Goal: Transaction & Acquisition: Purchase product/service

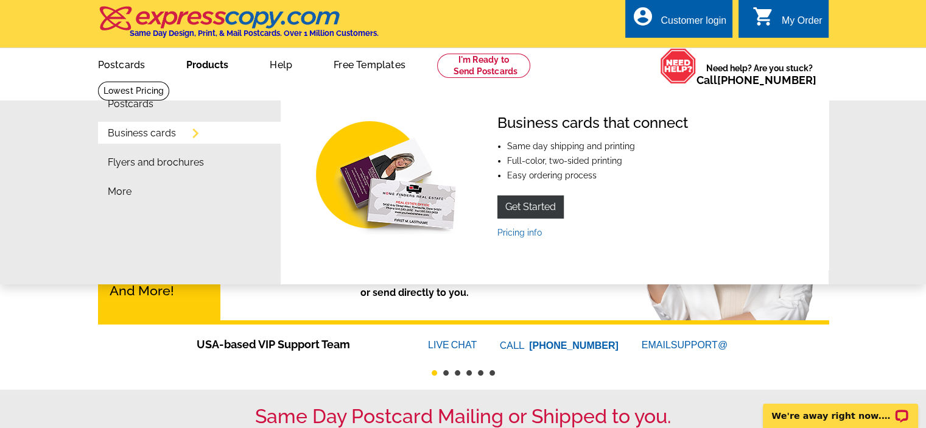
click at [165, 130] on link "Business cards" at bounding box center [142, 134] width 68 height 10
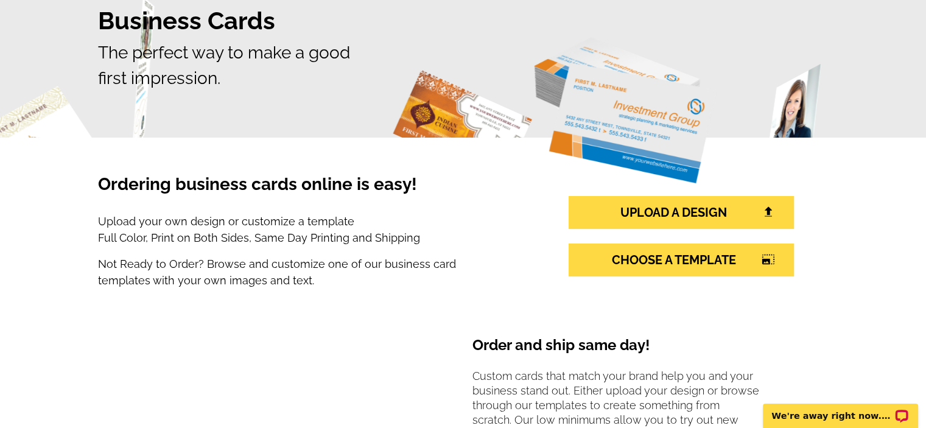
scroll to position [110, 0]
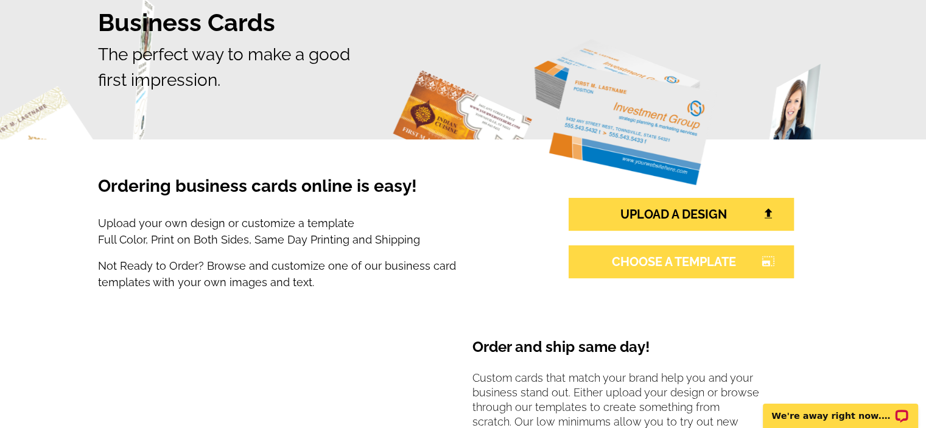
click at [741, 263] on link "CHOOSE A TEMPLATE photo_size_select_large" at bounding box center [681, 261] width 225 height 33
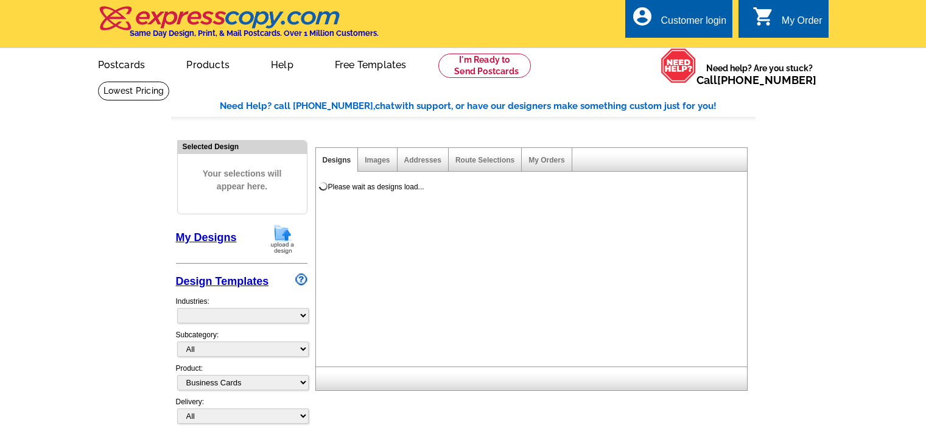
select select "3"
select select "5"
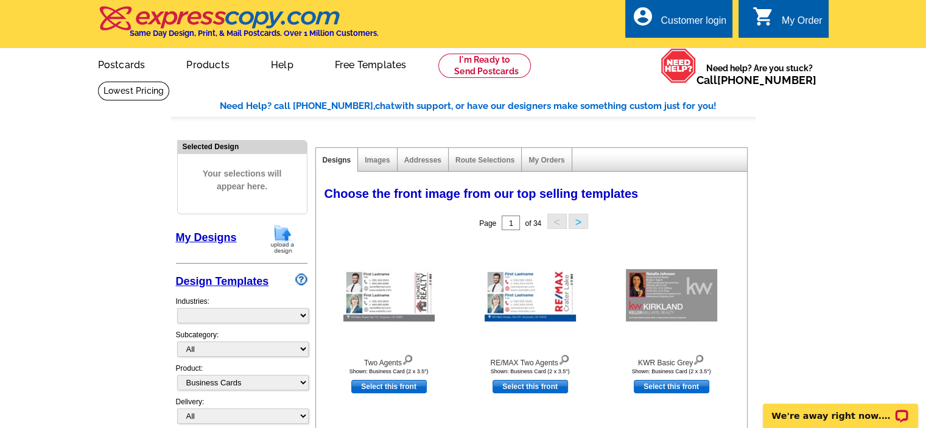
select select "973"
drag, startPoint x: 0, startPoint y: 0, endPoint x: 832, endPoint y: 233, distance: 864.2
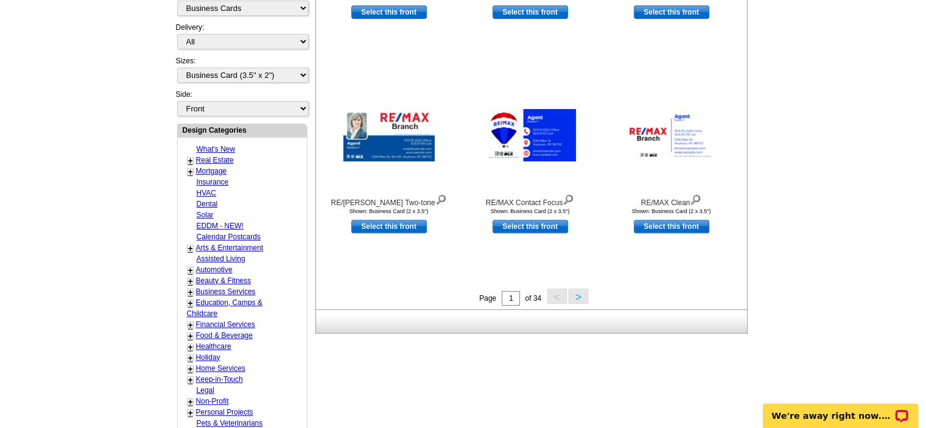
scroll to position [375, 0]
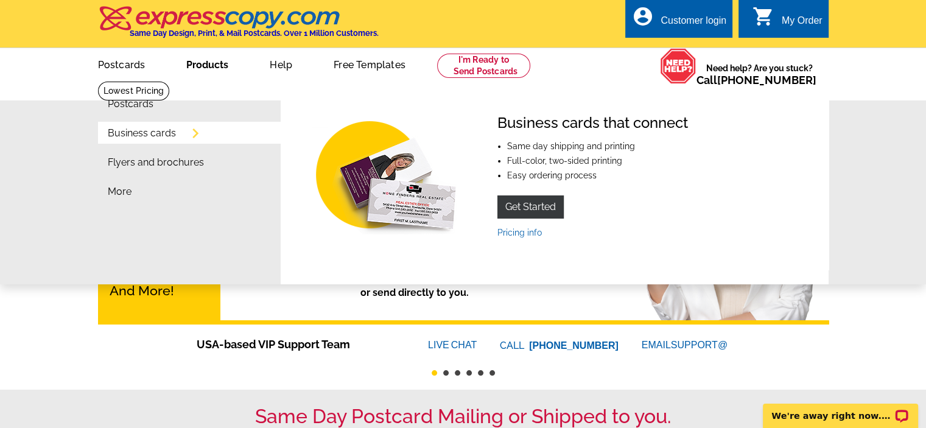
click at [153, 136] on link "Business cards" at bounding box center [142, 134] width 68 height 10
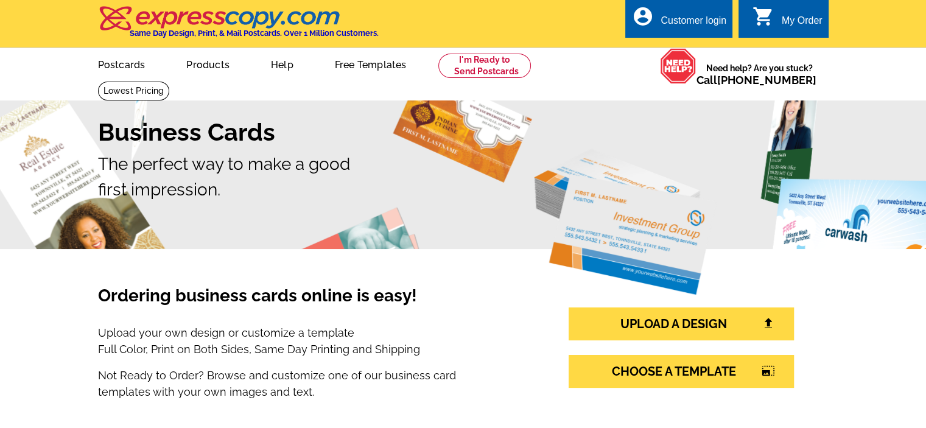
click at [166, 129] on h1 "Business Cards" at bounding box center [463, 132] width 731 height 29
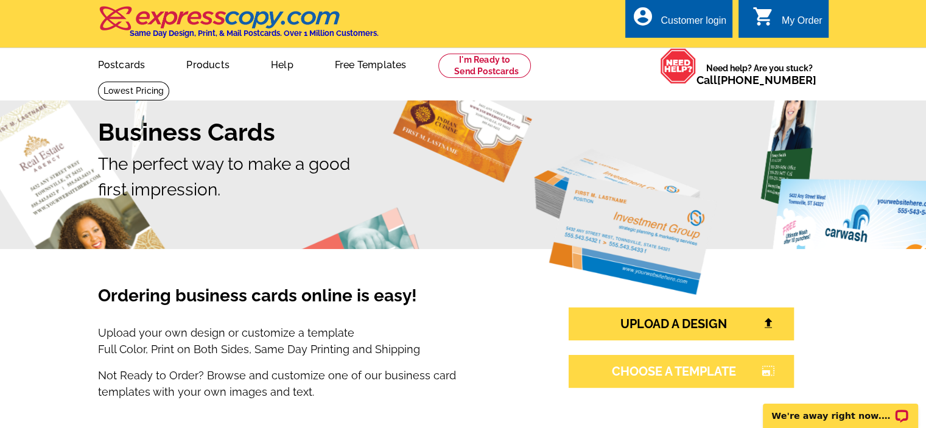
click at [691, 375] on link "CHOOSE A TEMPLATE photo_size_select_large" at bounding box center [681, 371] width 225 height 33
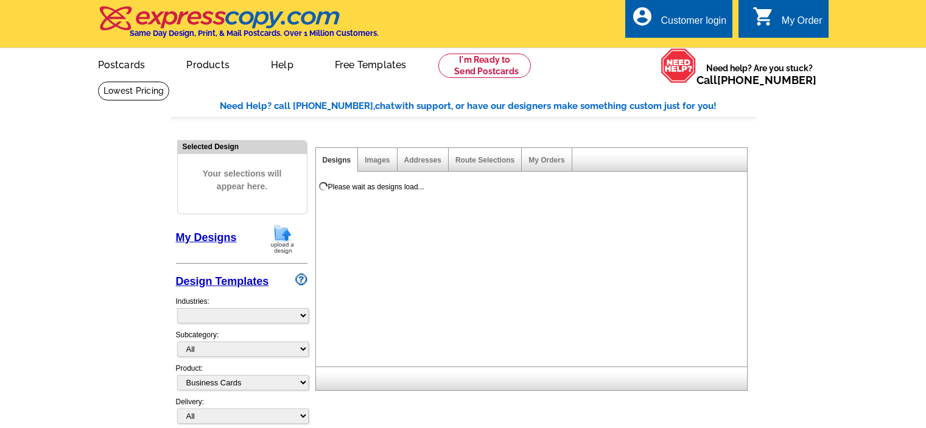
select select "3"
select select "5"
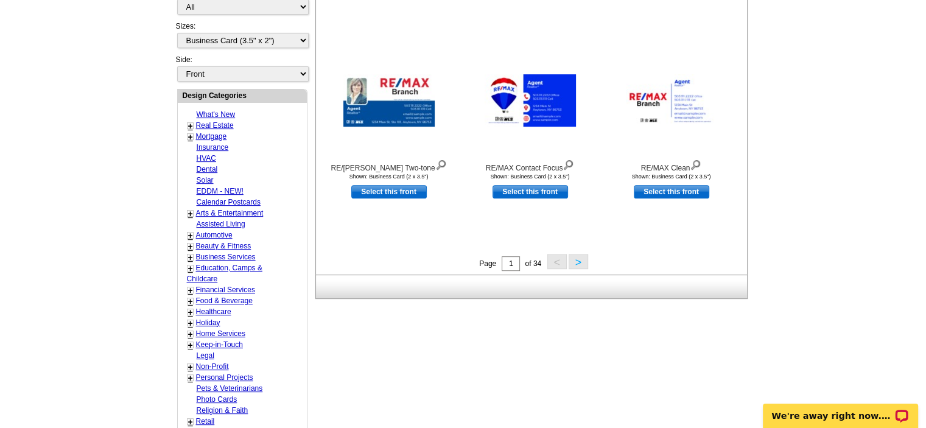
scroll to position [411, 0]
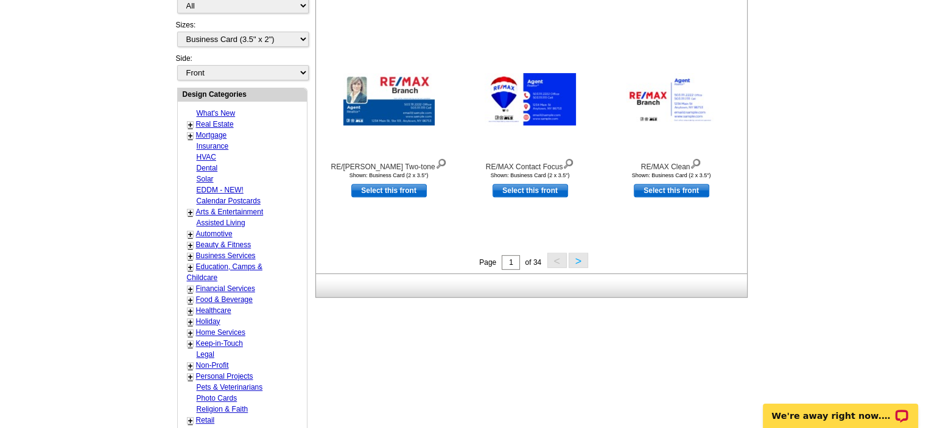
click at [579, 261] on button ">" at bounding box center [578, 260] width 19 height 15
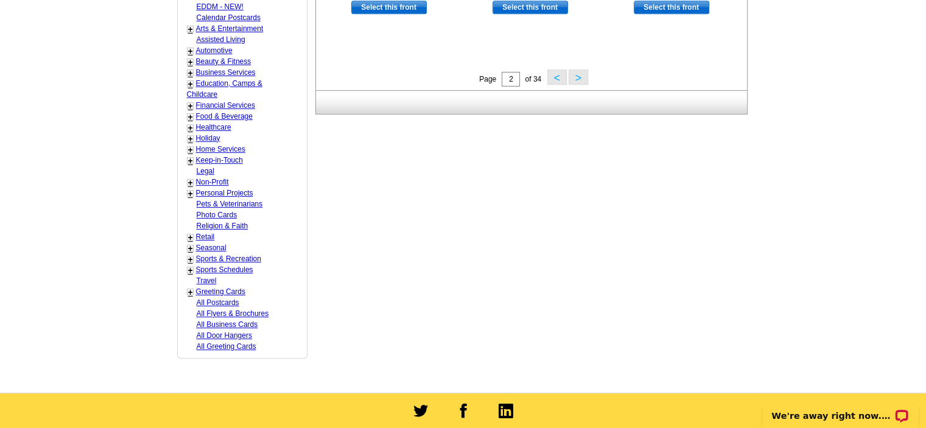
scroll to position [593, 0]
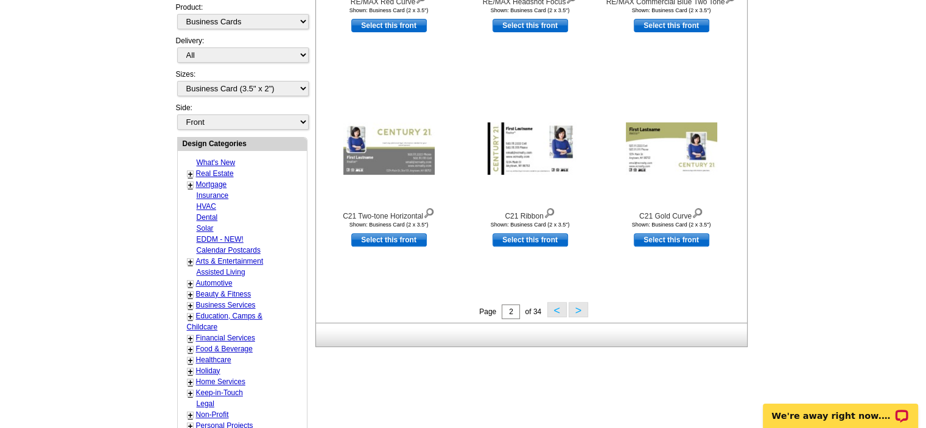
scroll to position [358, 0]
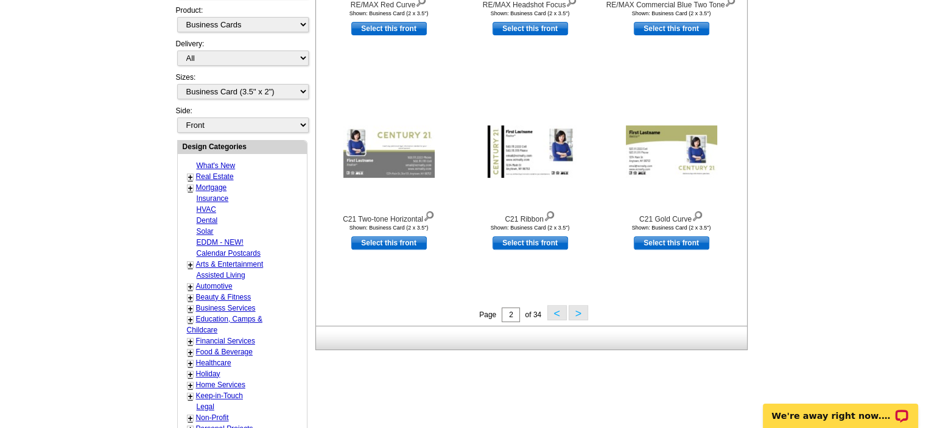
click at [224, 172] on link "Real Estate" at bounding box center [215, 176] width 38 height 9
select select "785"
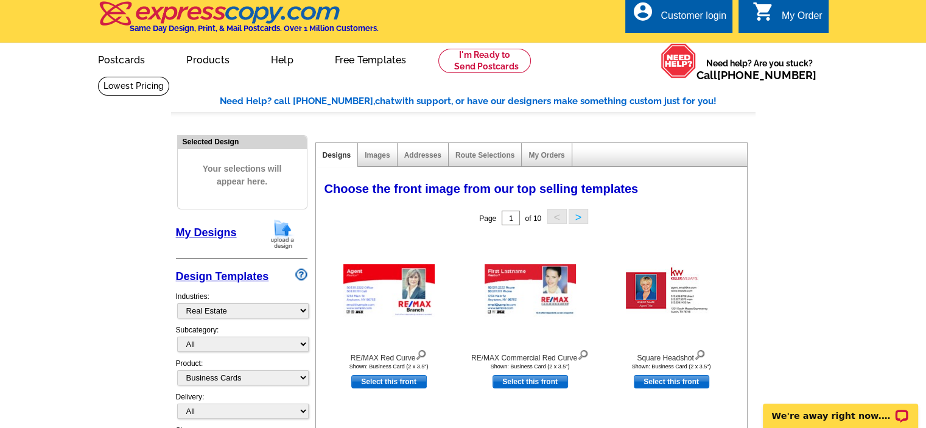
scroll to position [0, 0]
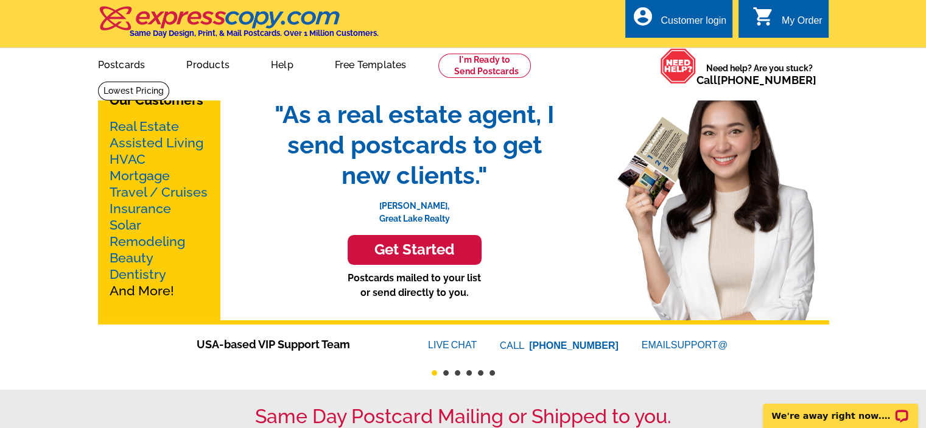
click at [155, 129] on link "Real Estate" at bounding box center [144, 126] width 69 height 15
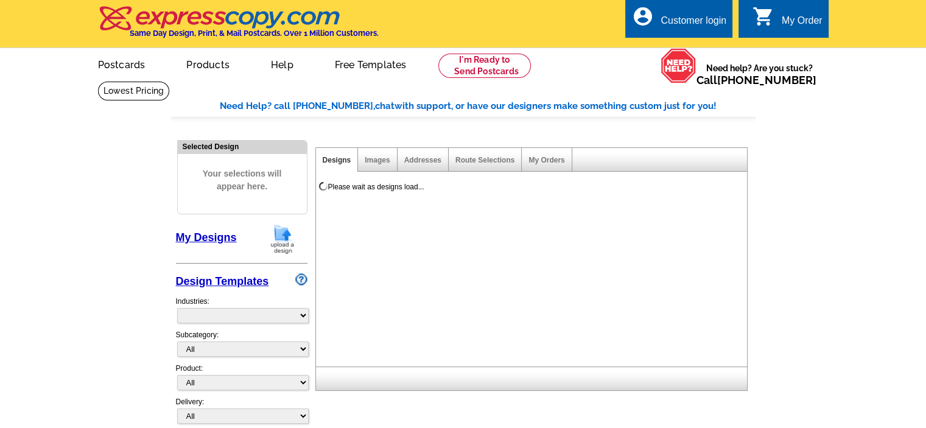
select select "785"
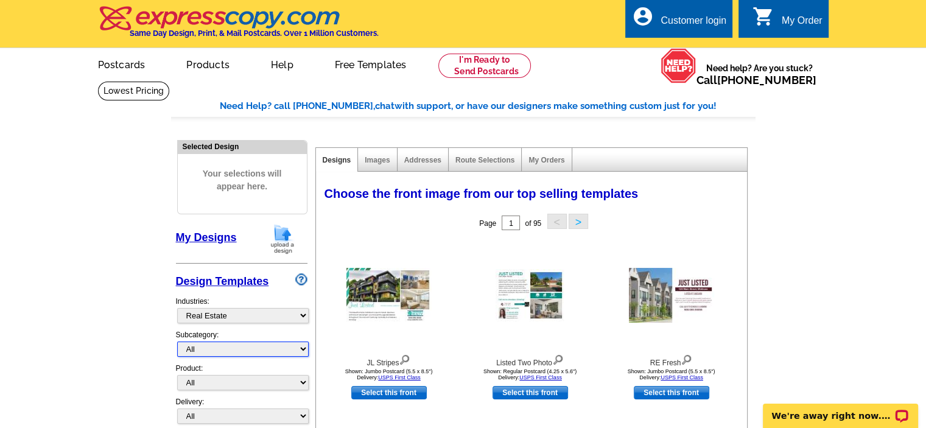
click at [302, 350] on select "All RE/MAX® Referrals [PERSON_NAME]® Berkshire Hathaway Home Services Century 2…" at bounding box center [243, 349] width 132 height 15
select select "807"
click at [177, 342] on select "All RE/MAX® Referrals [PERSON_NAME]® Berkshire Hathaway Home Services Century 2…" at bounding box center [243, 349] width 132 height 15
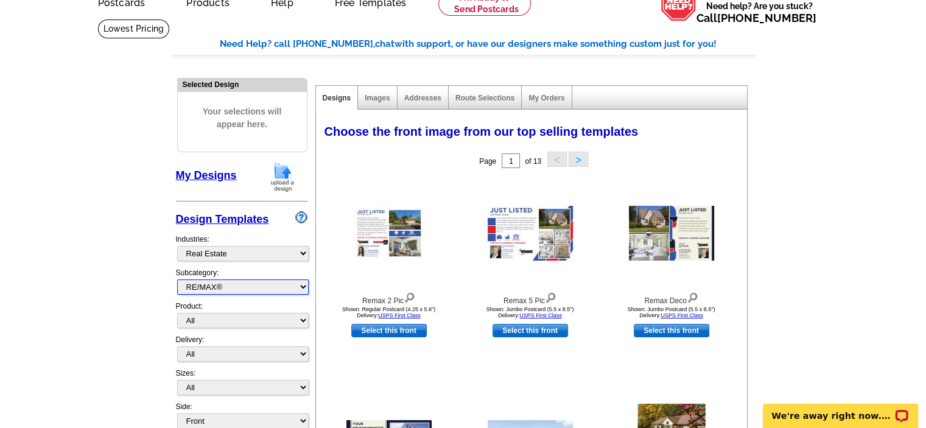
scroll to position [58, 0]
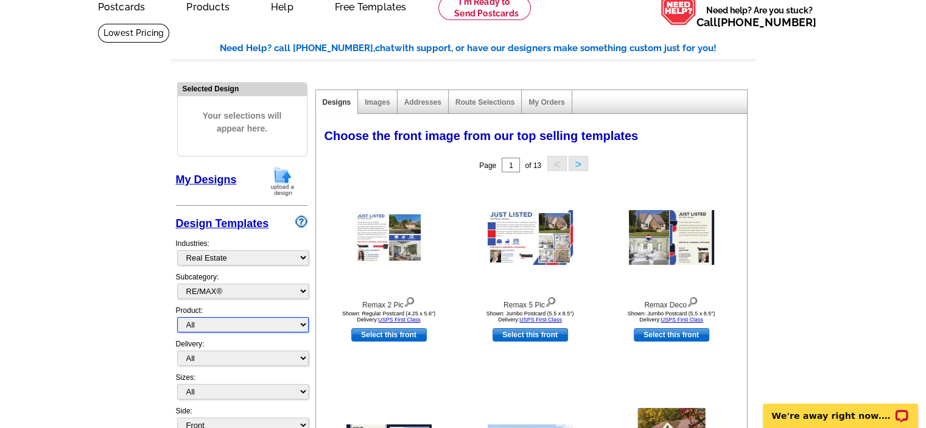
click at [200, 325] on select "All Postcards Letters and flyers Business Cards Door Hangers Greeting Cards" at bounding box center [243, 324] width 132 height 15
select select "3"
click at [177, 317] on select "All Postcards Letters and flyers Business Cards Door Hangers Greeting Cards" at bounding box center [243, 324] width 132 height 15
select select "5"
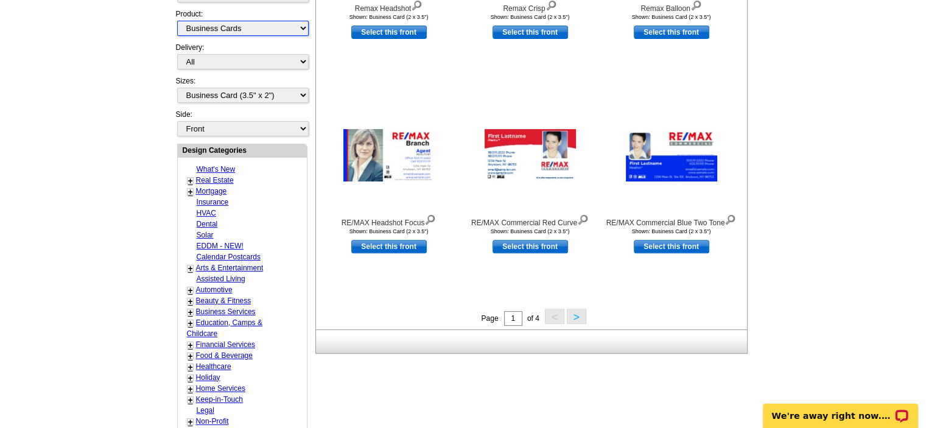
scroll to position [355, 0]
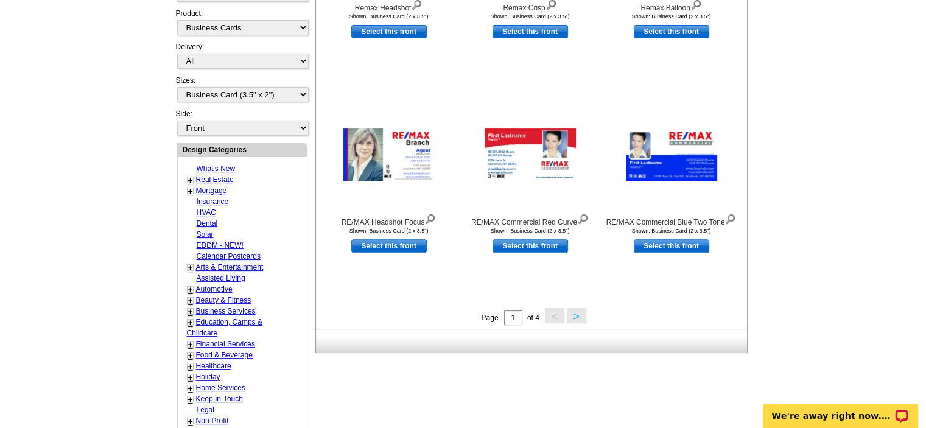
click at [580, 316] on button ">" at bounding box center [576, 315] width 19 height 15
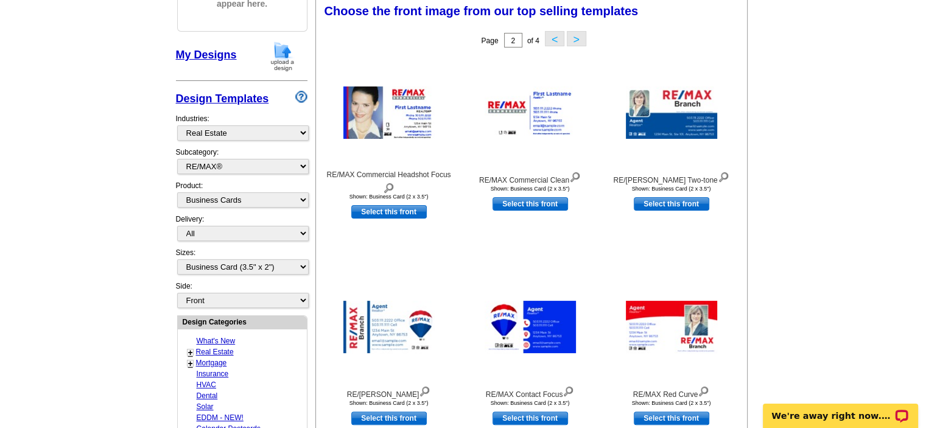
scroll to position [180, 0]
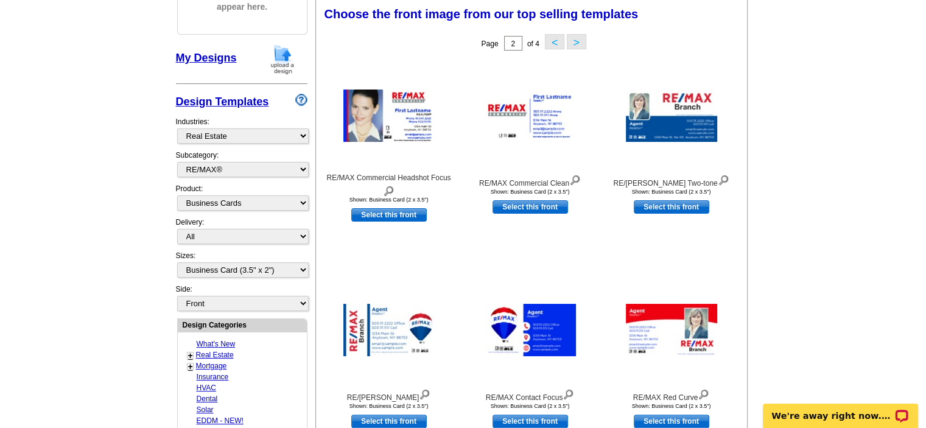
click at [580, 316] on div at bounding box center [531, 330] width 134 height 110
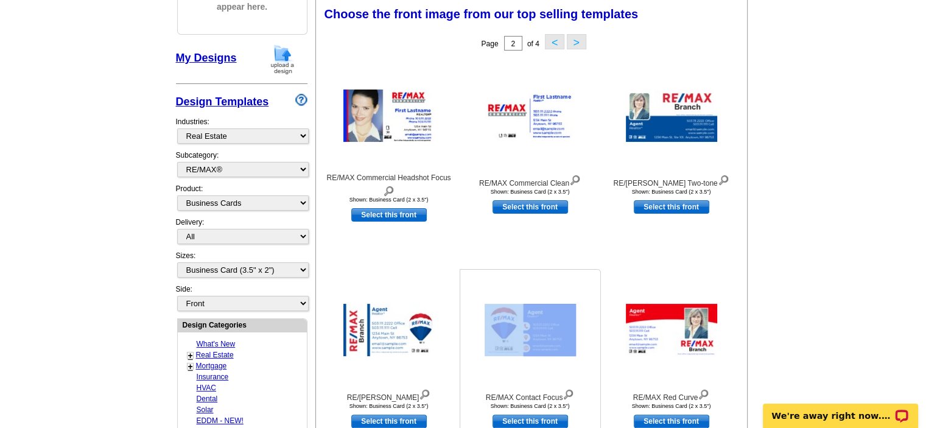
click at [580, 316] on div at bounding box center [531, 330] width 134 height 110
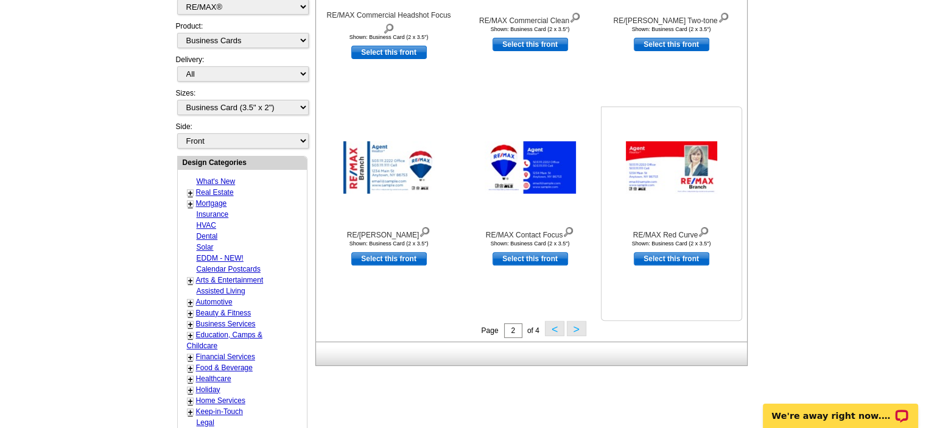
scroll to position [348, 0]
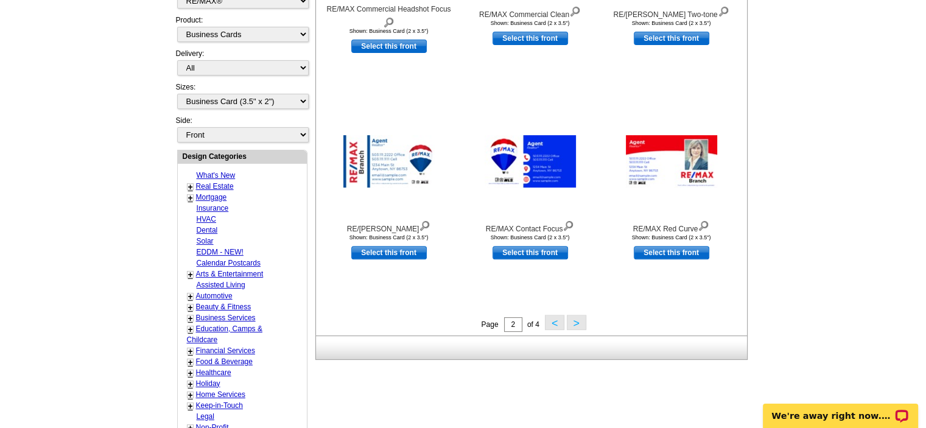
click at [580, 321] on button ">" at bounding box center [576, 322] width 19 height 15
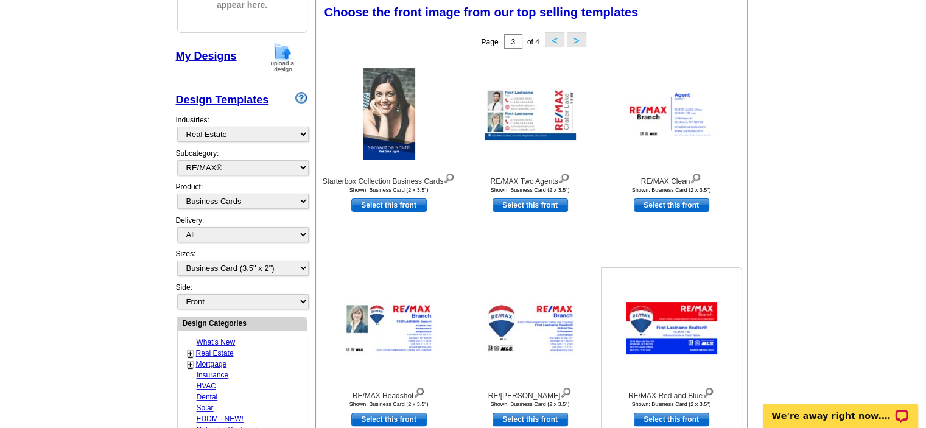
scroll to position [180, 0]
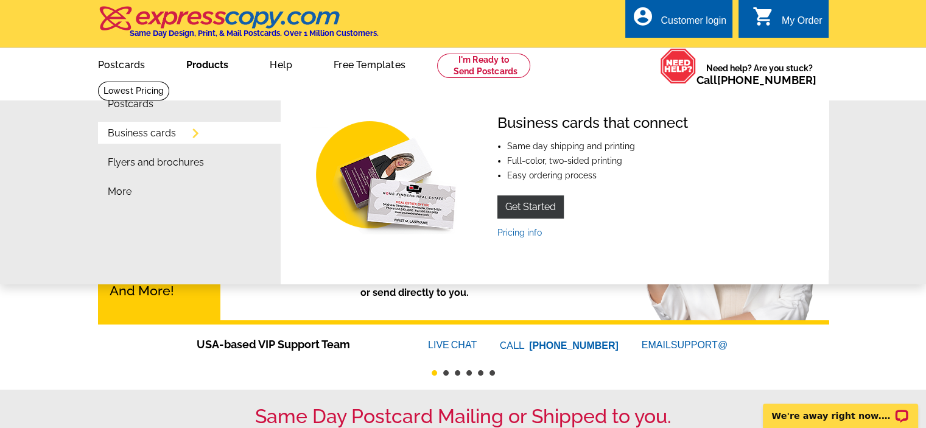
click at [140, 133] on link "Business cards" at bounding box center [142, 134] width 68 height 10
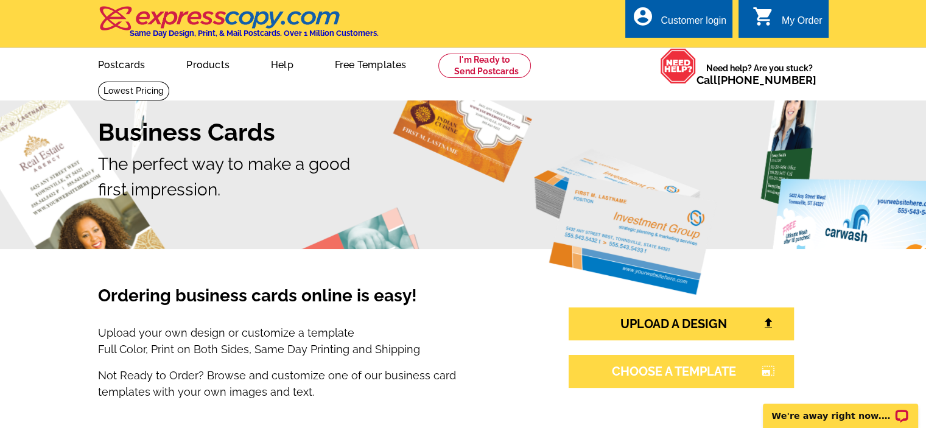
click at [679, 375] on link "CHOOSE A TEMPLATE photo_size_select_large" at bounding box center [681, 371] width 225 height 33
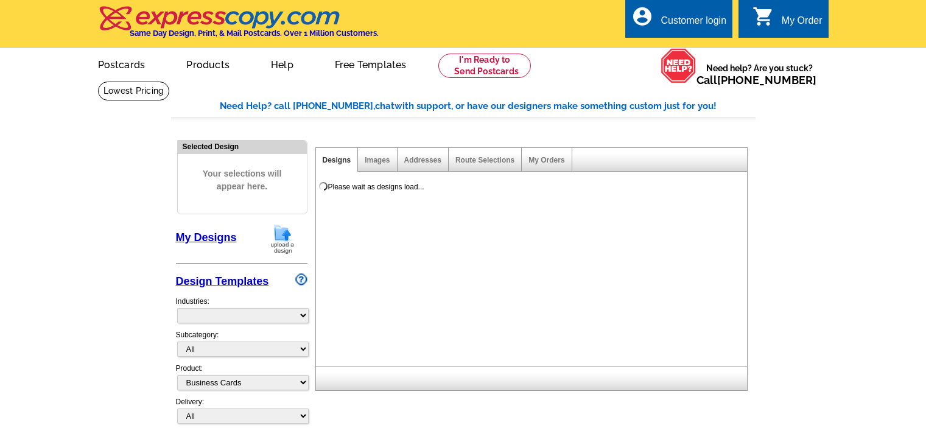
select select "3"
select select "5"
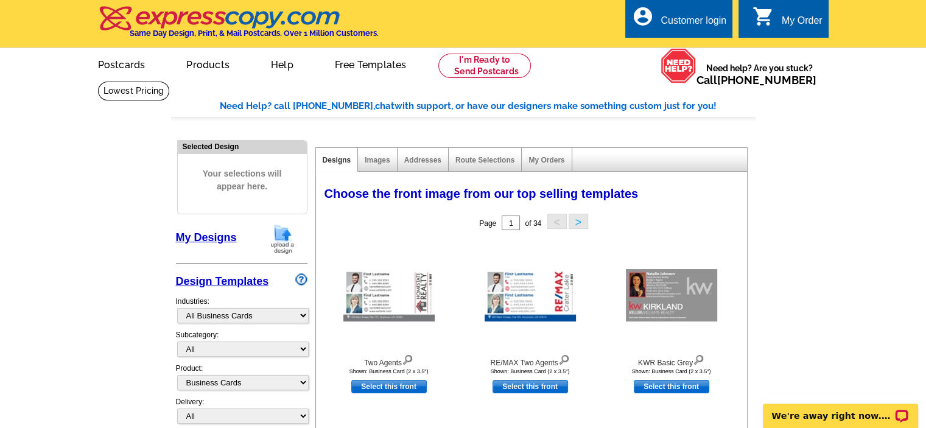
click at [679, 375] on div "Shown: Business Card (2 x 3.5")" at bounding box center [672, 372] width 134 height 6
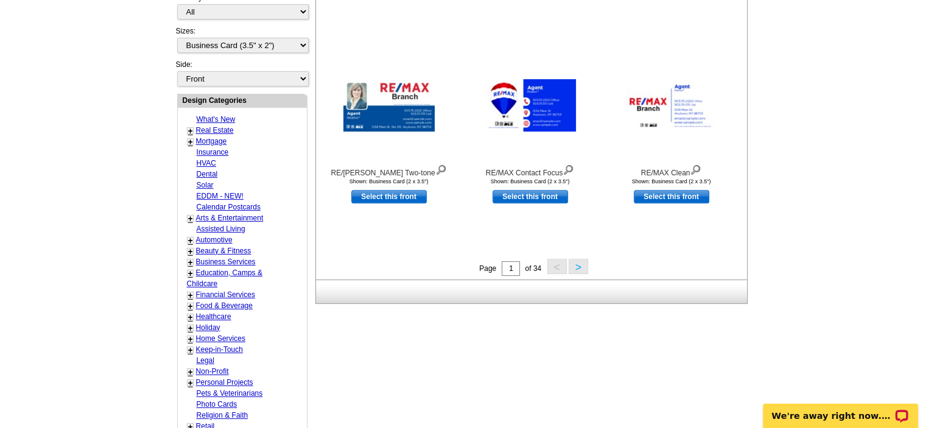
scroll to position [407, 0]
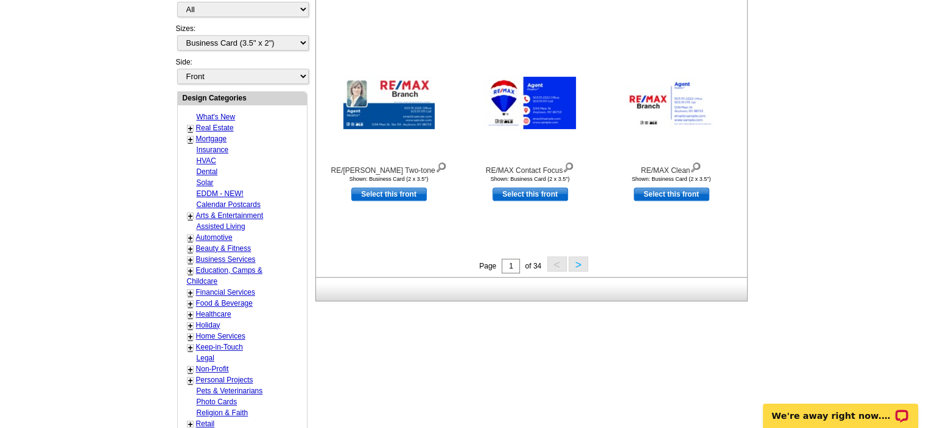
click at [579, 265] on button ">" at bounding box center [578, 263] width 19 height 15
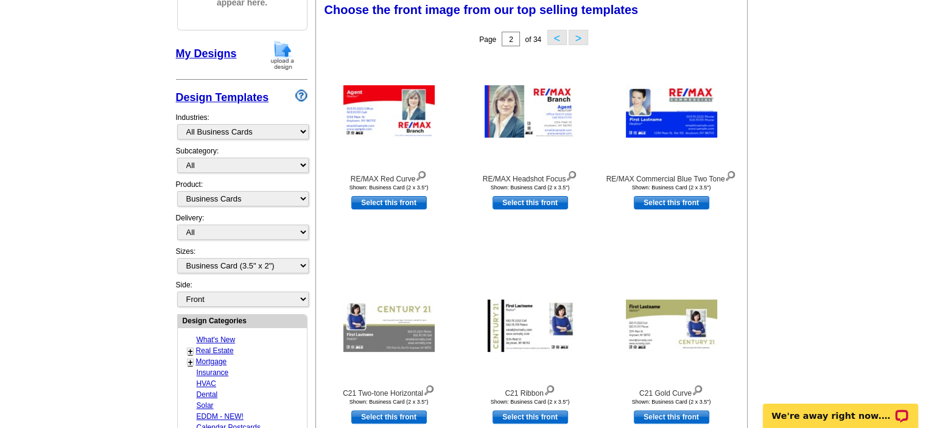
scroll to position [180, 0]
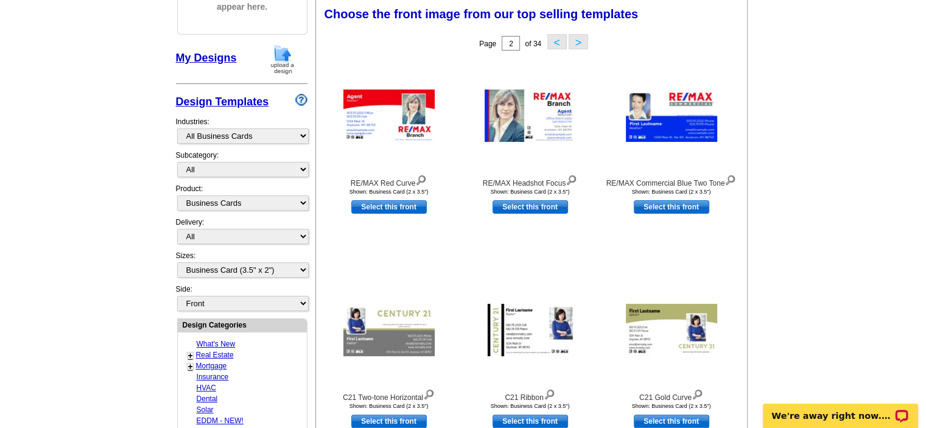
click at [579, 265] on div "RE/MAX Headshot Focus Shown: Business Card (2 x 3.5") Select this front" at bounding box center [530, 162] width 141 height 214
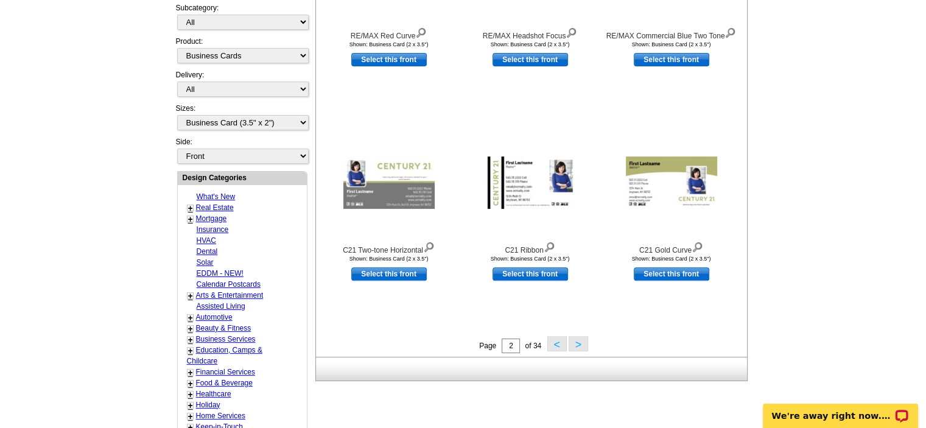
scroll to position [335, 0]
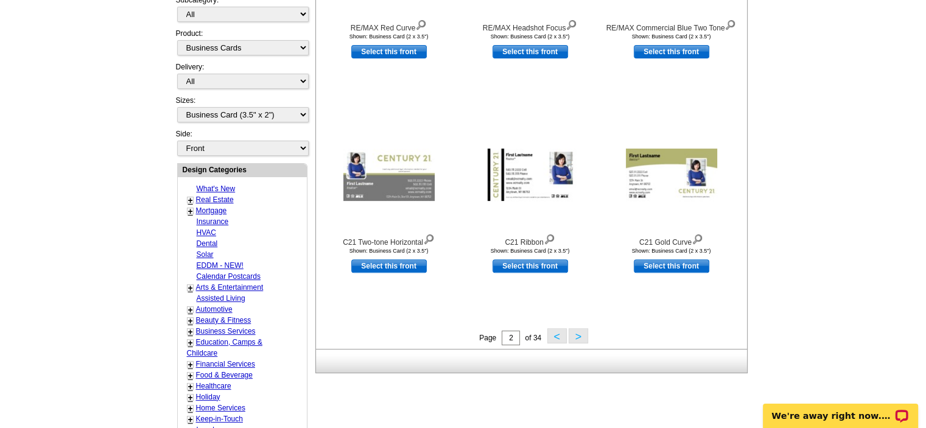
click at [575, 336] on button ">" at bounding box center [578, 335] width 19 height 15
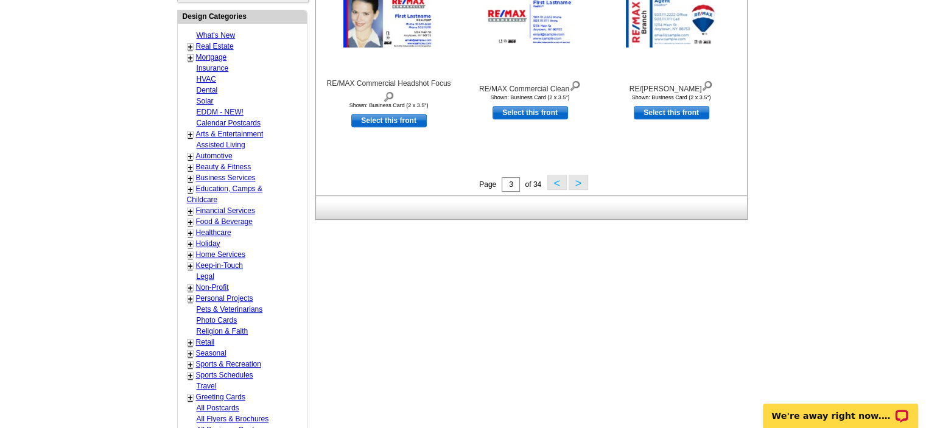
scroll to position [492, 0]
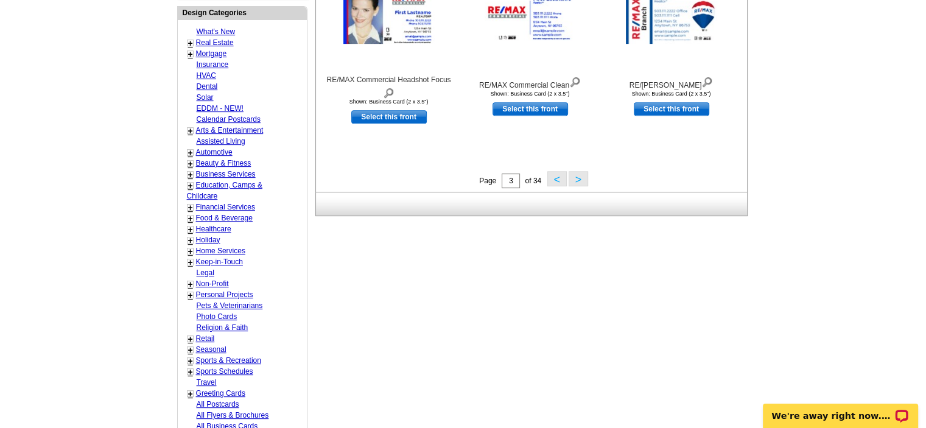
click at [577, 182] on button ">" at bounding box center [578, 178] width 19 height 15
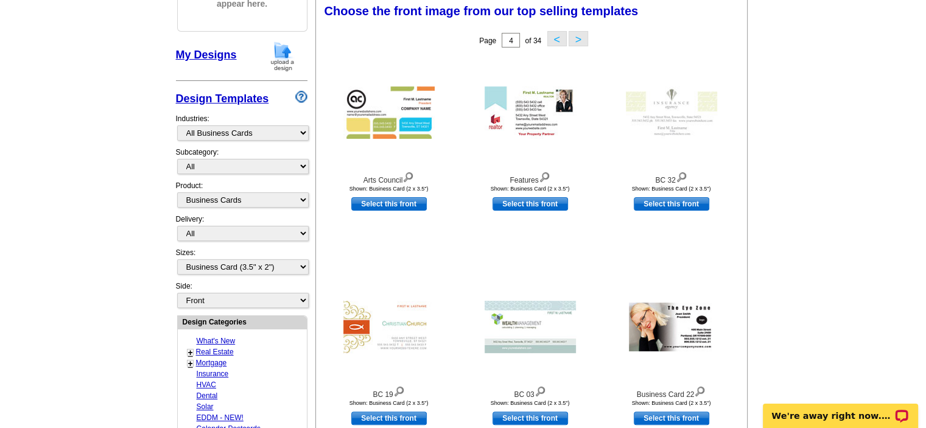
scroll to position [180, 0]
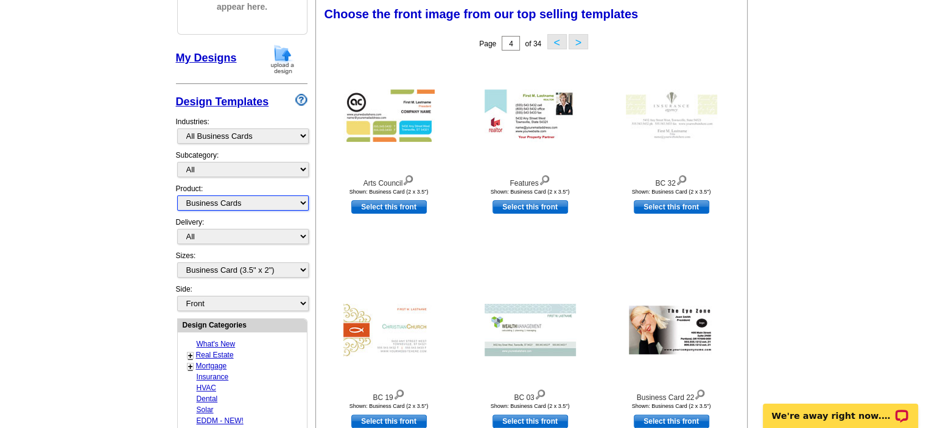
click at [242, 202] on select "All Postcards Letters and flyers Business Cards Door Hangers Greeting Cards" at bounding box center [243, 203] width 132 height 15
click at [202, 135] on select "What's New Real Estate Mortgage Insurance HVAC Dental Solar EDDM - NEW! Calenda…" at bounding box center [243, 136] width 132 height 15
select select "785"
click at [177, 129] on select "What's New Real Estate Mortgage Insurance HVAC Dental Solar EDDM - NEW! Calenda…" at bounding box center [243, 136] width 132 height 15
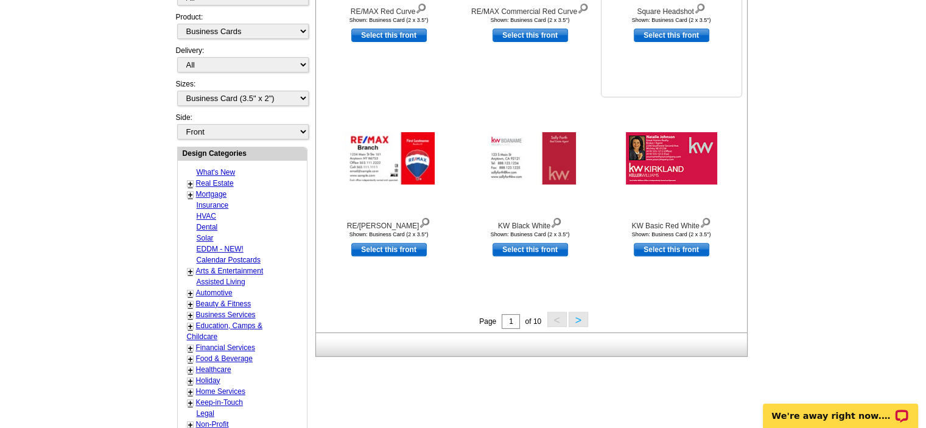
scroll to position [354, 0]
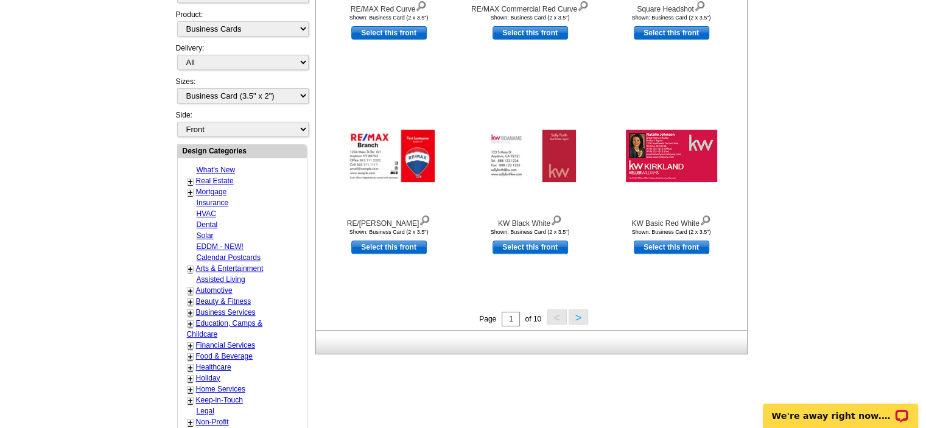
click at [577, 317] on button ">" at bounding box center [578, 316] width 19 height 15
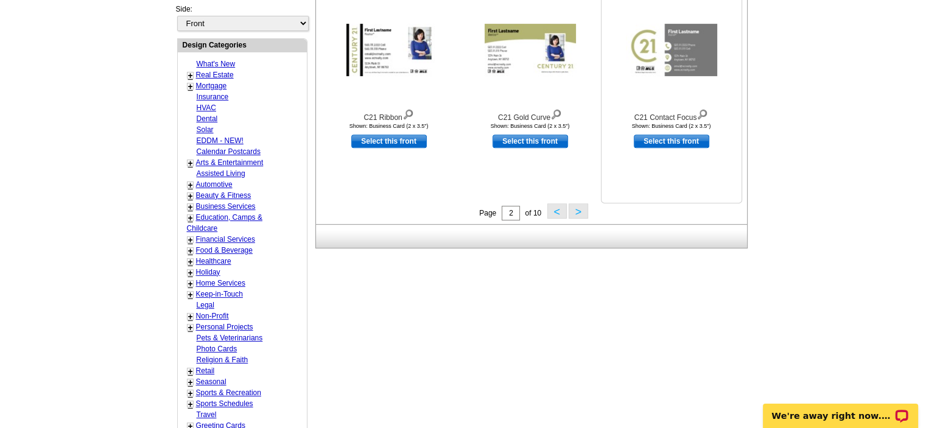
scroll to position [459, 0]
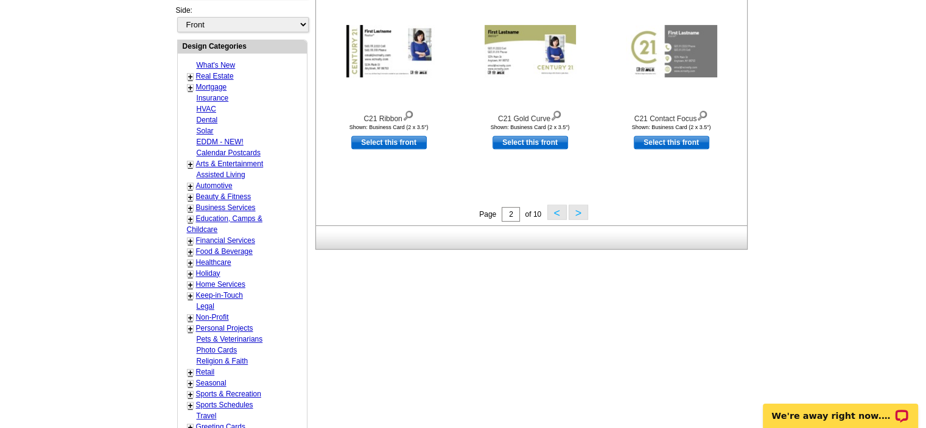
click at [580, 213] on button ">" at bounding box center [578, 212] width 19 height 15
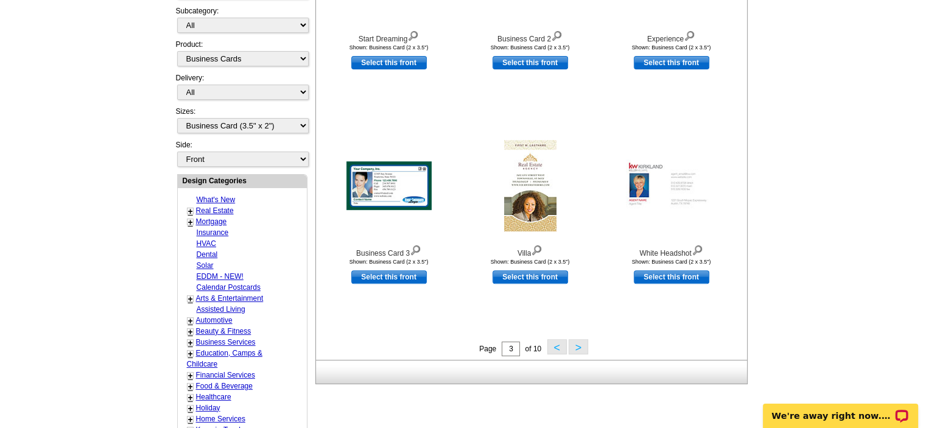
scroll to position [410, 0]
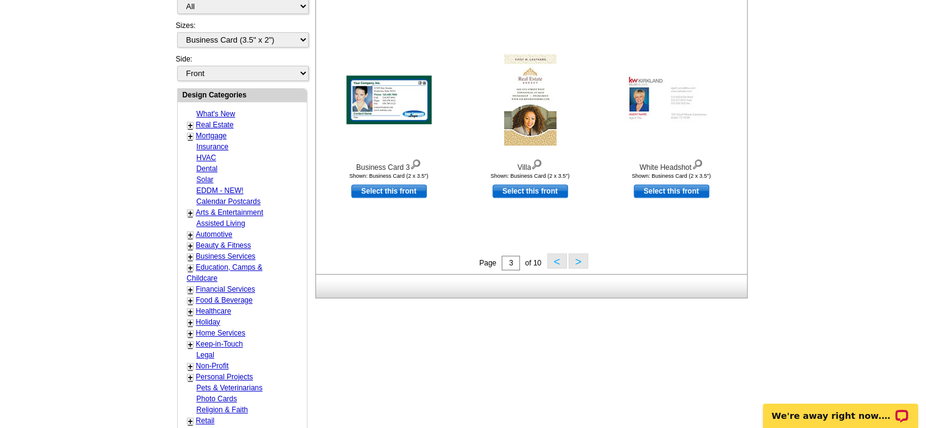
click at [576, 260] on button ">" at bounding box center [578, 260] width 19 height 15
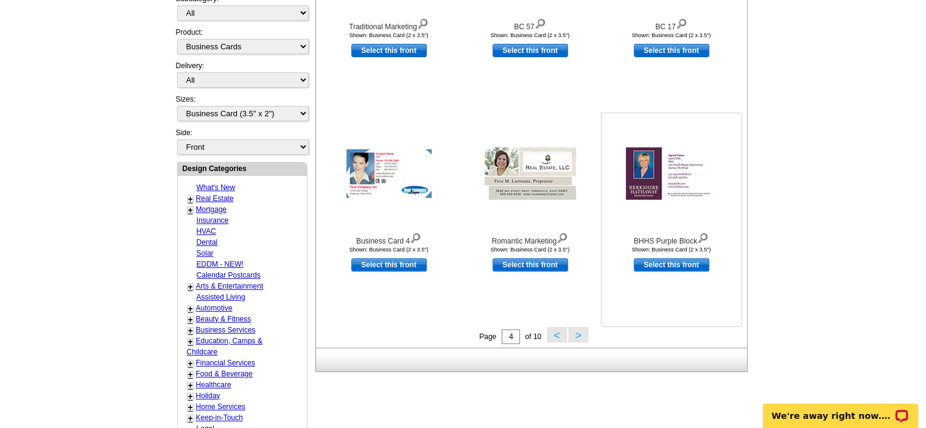
scroll to position [340, 0]
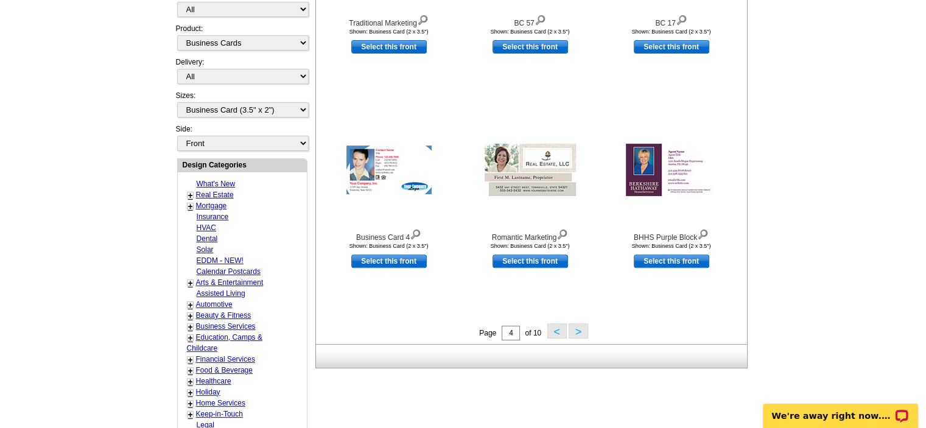
click at [579, 330] on button ">" at bounding box center [578, 330] width 19 height 15
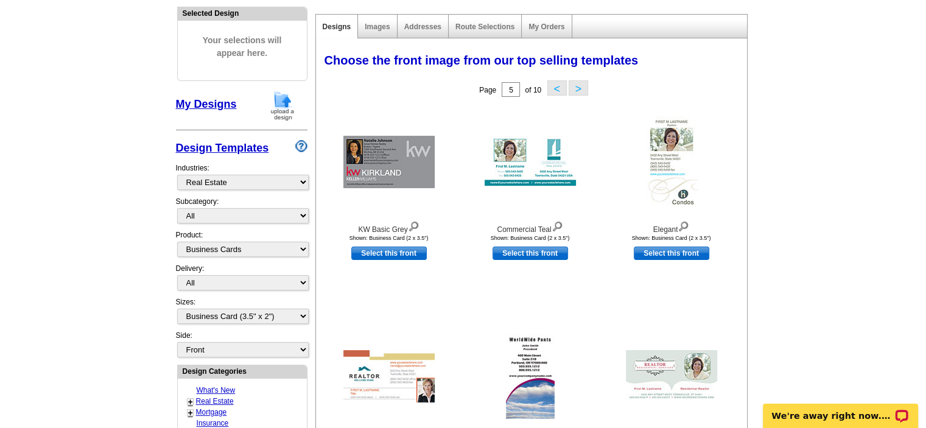
scroll to position [135, 0]
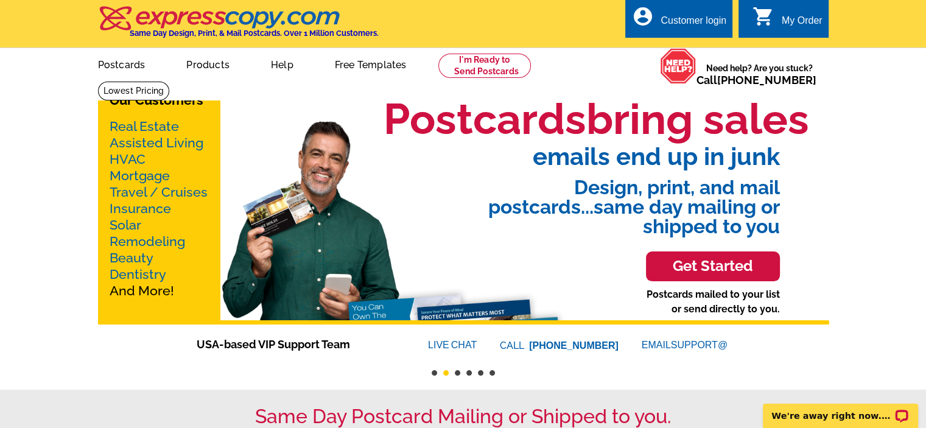
click at [151, 129] on link "Real Estate" at bounding box center [144, 126] width 69 height 15
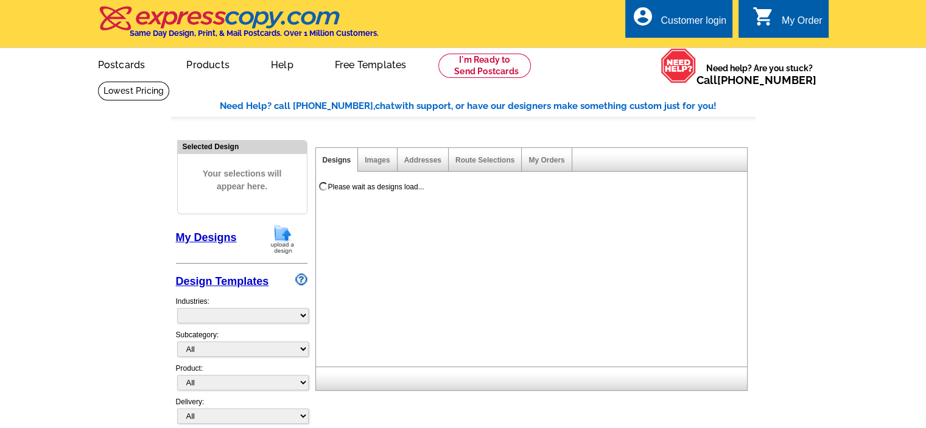
select select "785"
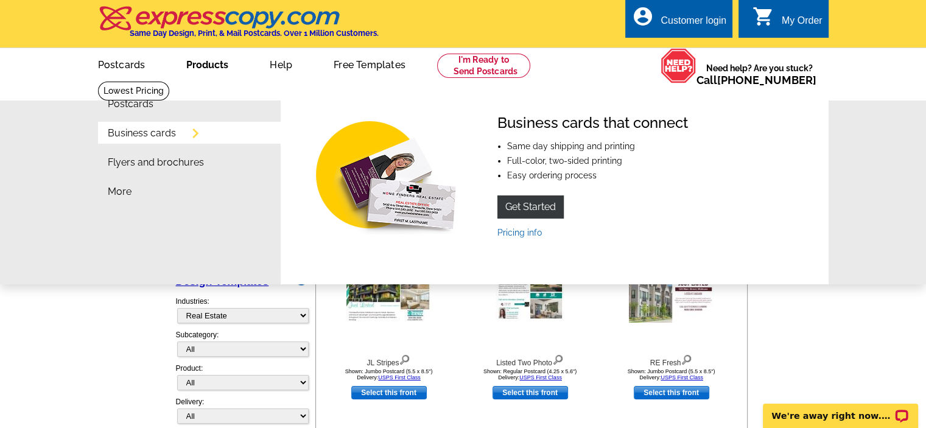
click at [152, 135] on link "Business cards" at bounding box center [142, 134] width 68 height 10
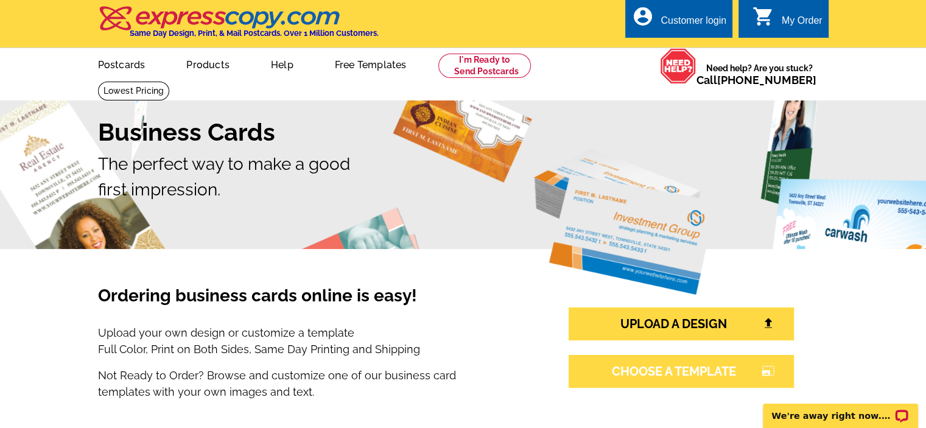
click at [676, 375] on link "CHOOSE A TEMPLATE photo_size_select_large" at bounding box center [681, 371] width 225 height 33
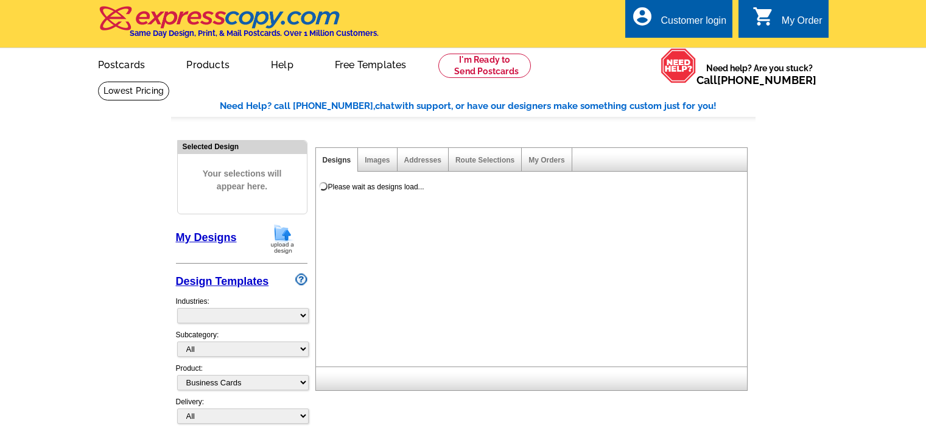
select select "3"
select select "5"
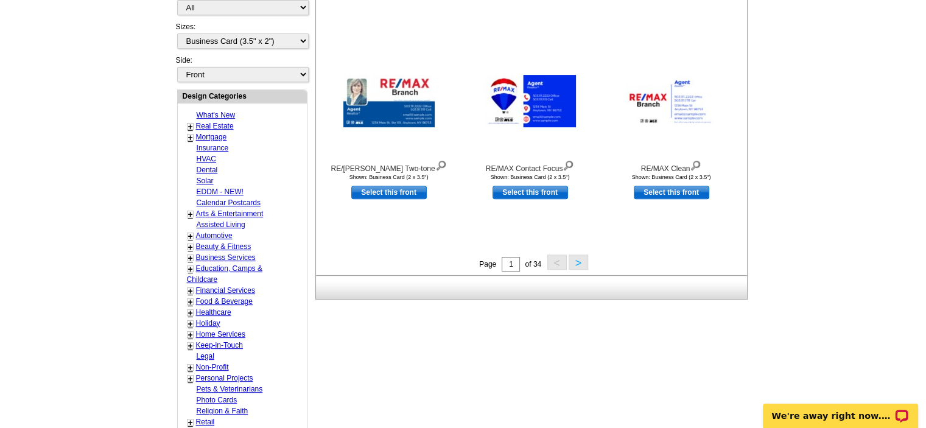
scroll to position [408, 0]
click at [574, 265] on button ">" at bounding box center [578, 262] width 19 height 15
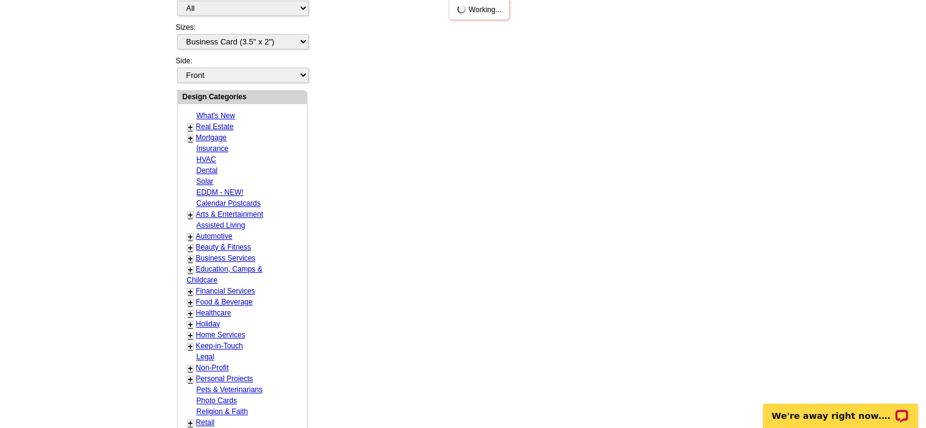
click at [574, 265] on div "Need Help? call 800-260-5887, chat with support, or have our designers make som…" at bounding box center [463, 129] width 585 height 877
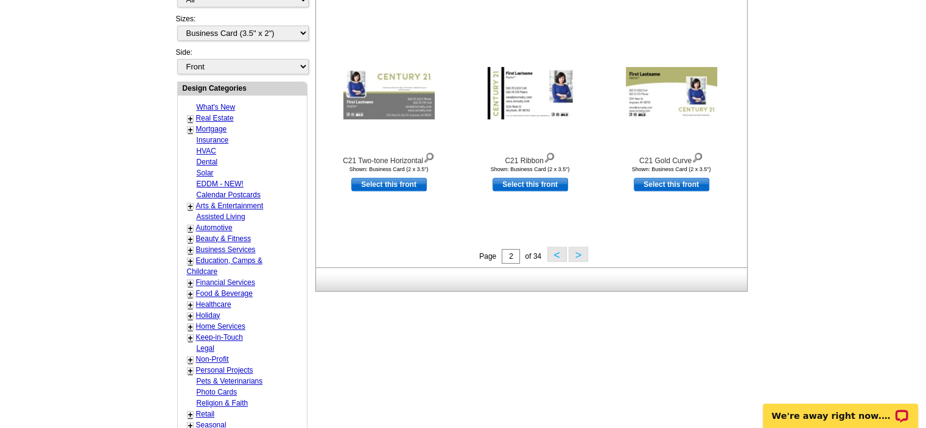
scroll to position [417, 0]
click at [580, 253] on button ">" at bounding box center [578, 253] width 19 height 15
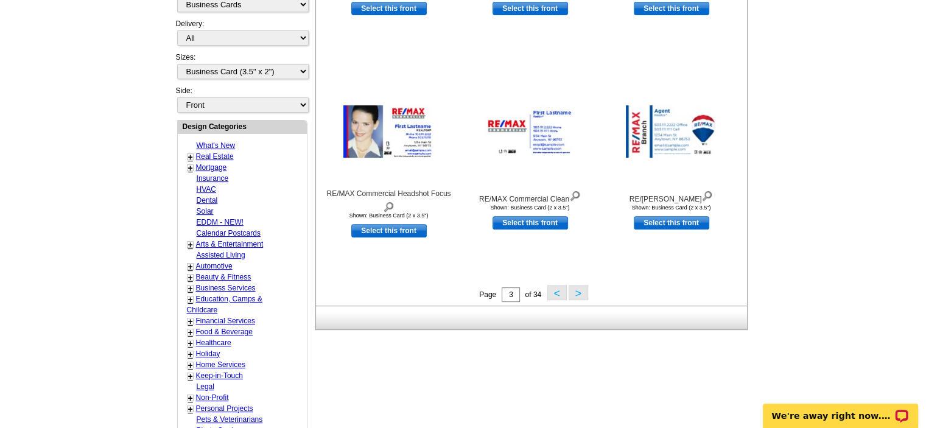
scroll to position [379, 0]
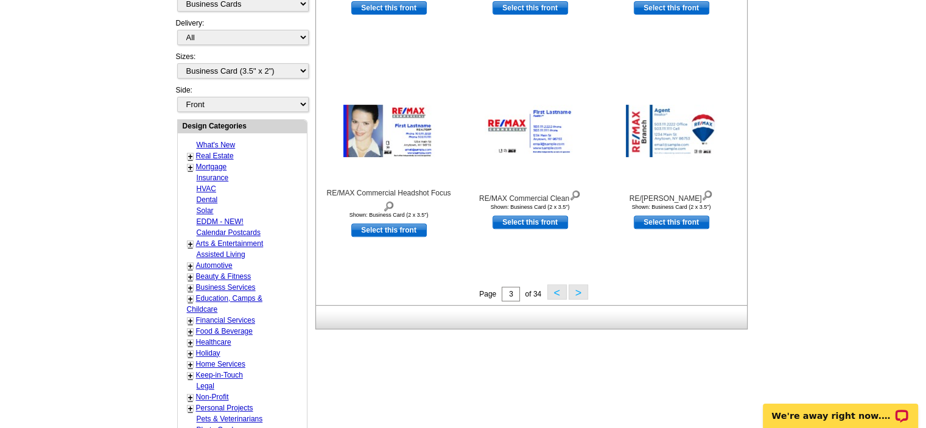
click at [577, 295] on button ">" at bounding box center [578, 291] width 19 height 15
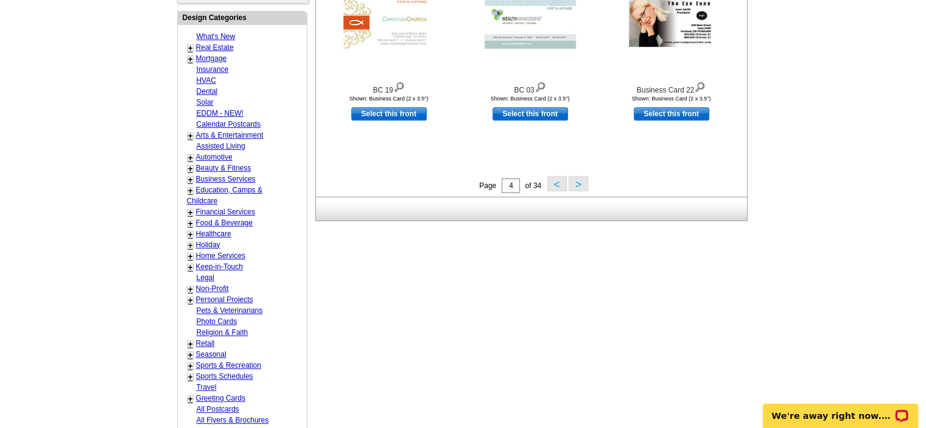
scroll to position [488, 0]
click at [576, 185] on button ">" at bounding box center [578, 182] width 19 height 15
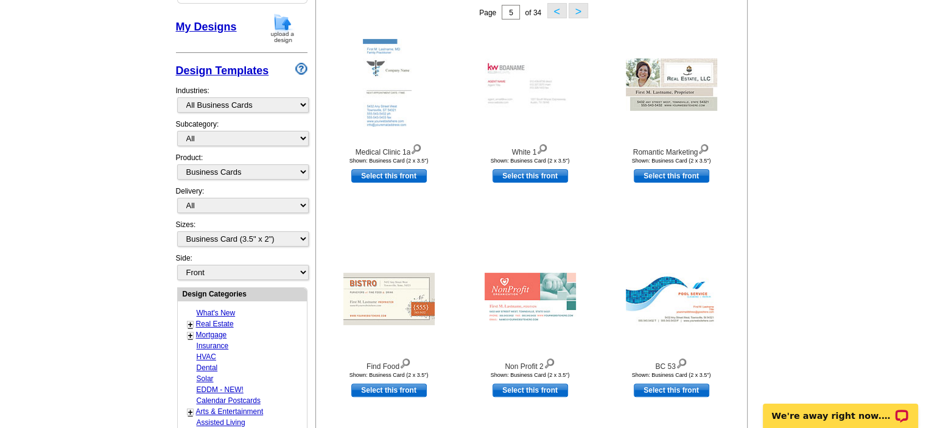
scroll to position [180, 0]
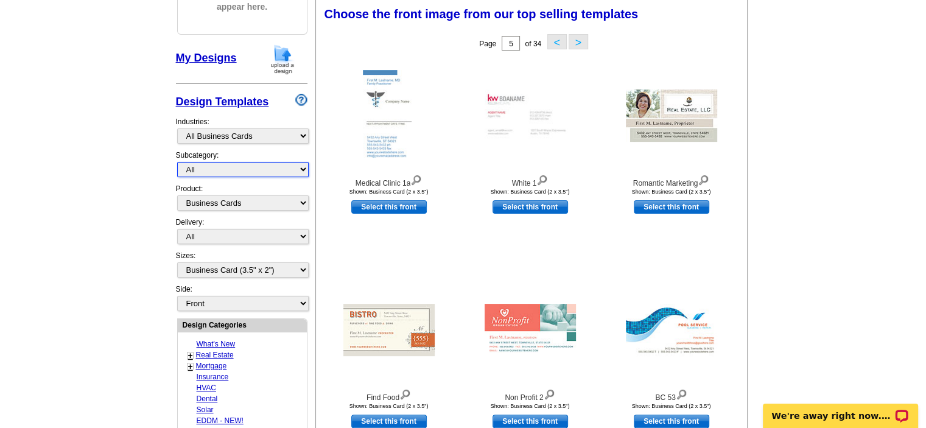
click at [217, 172] on select "All" at bounding box center [243, 169] width 132 height 15
click at [209, 202] on select "All Postcards Letters and flyers Business Cards Door Hangers Greeting Cards" at bounding box center [243, 203] width 132 height 15
click at [177, 196] on select "All Postcards Letters and flyers Business Cards Door Hangers Greeting Cards" at bounding box center [243, 203] width 132 height 15
click at [261, 134] on select "What's New Real Estate Mortgage Insurance HVAC Dental Solar EDDM - NEW! Calenda…" at bounding box center [243, 136] width 132 height 15
select select "785"
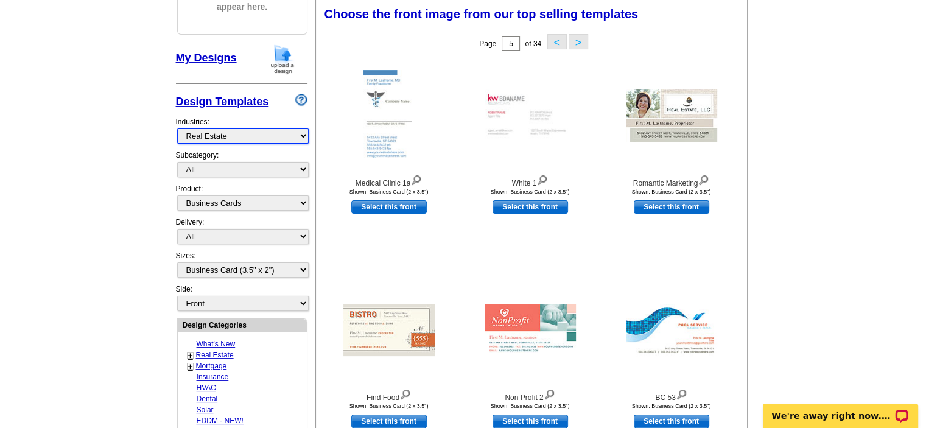
click at [177, 129] on select "What's New Real Estate Mortgage Insurance HVAC Dental Solar EDDM - NEW! Calenda…" at bounding box center [243, 136] width 132 height 15
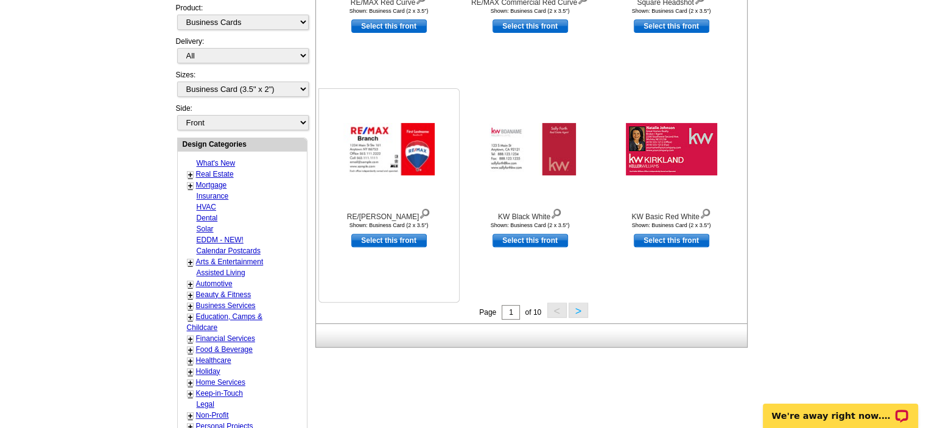
scroll to position [363, 0]
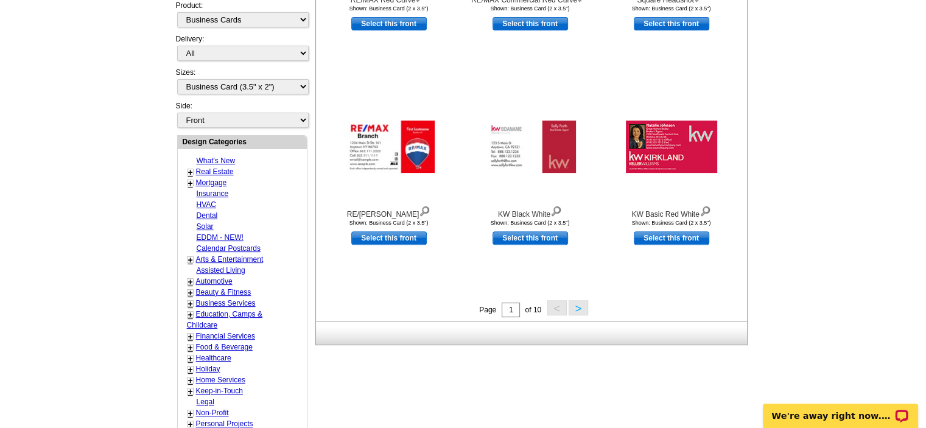
click at [576, 309] on button ">" at bounding box center [578, 307] width 19 height 15
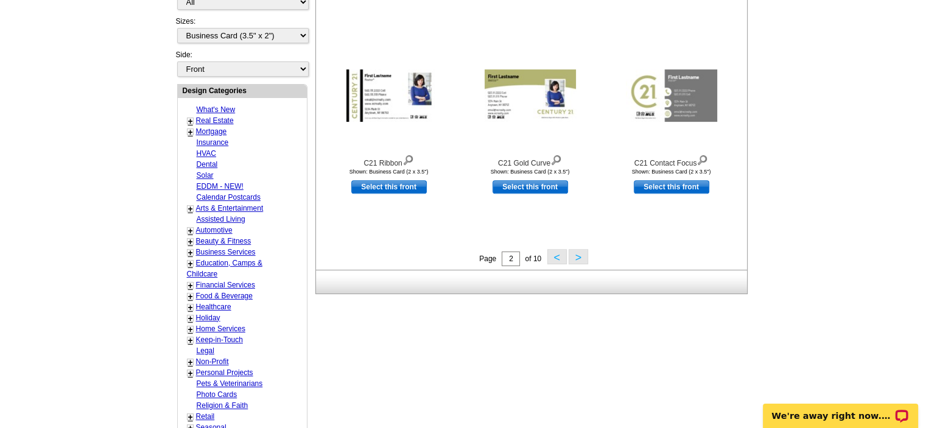
scroll to position [414, 0]
click at [576, 257] on button ">" at bounding box center [578, 256] width 19 height 15
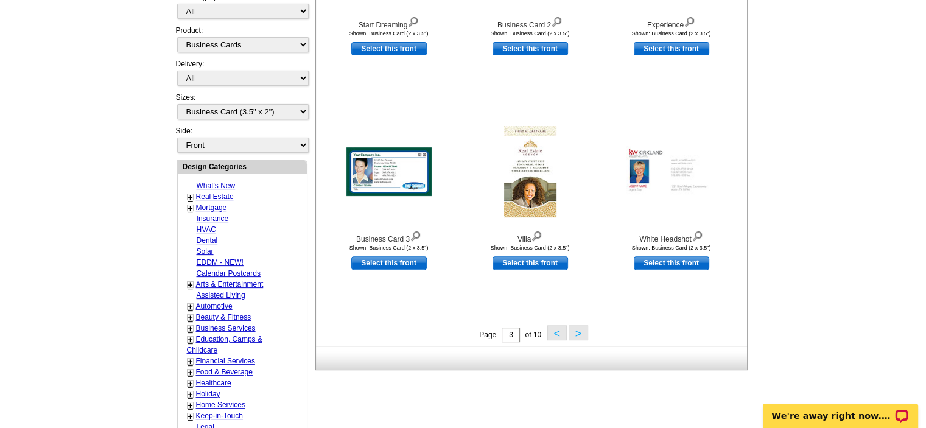
scroll to position [339, 0]
click at [576, 331] on button ">" at bounding box center [578, 332] width 19 height 15
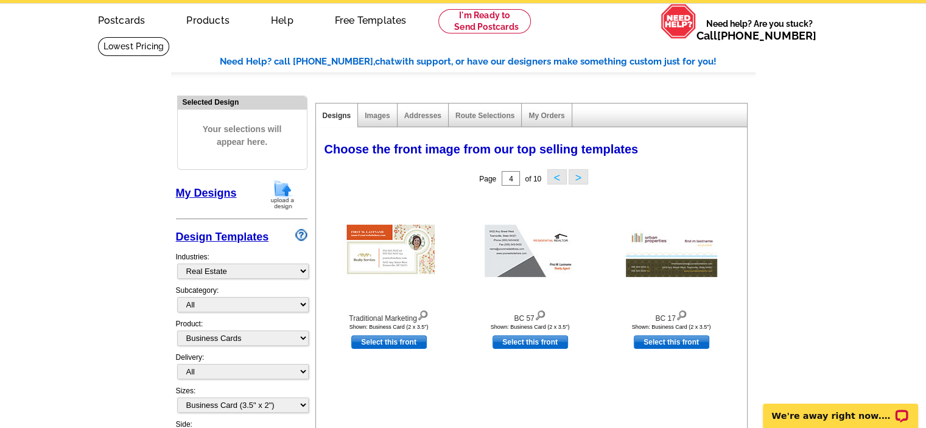
scroll to position [0, 0]
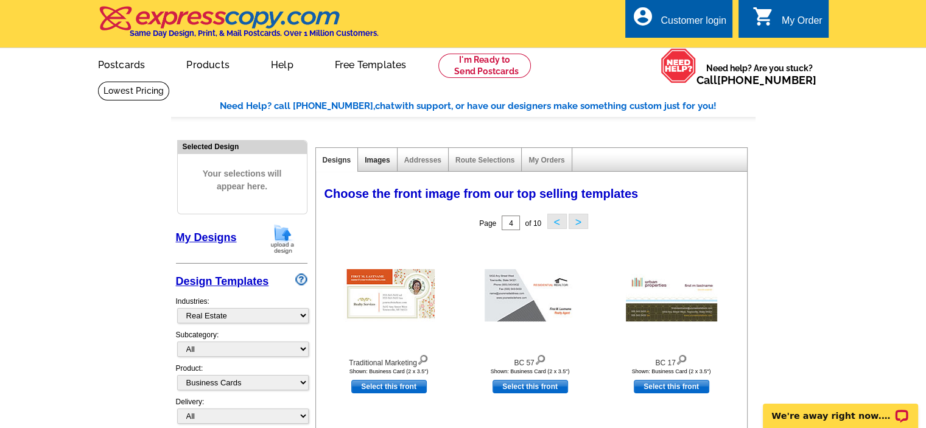
click at [378, 160] on link "Images" at bounding box center [377, 160] width 25 height 9
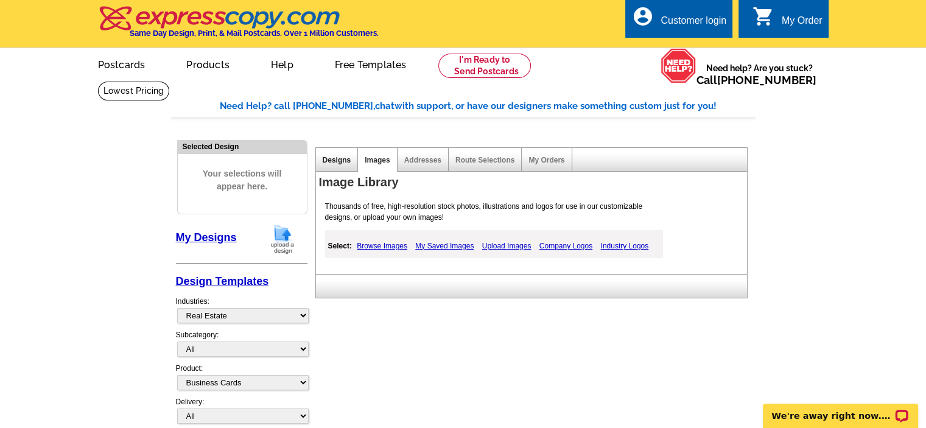
click at [334, 160] on link "Designs" at bounding box center [337, 160] width 29 height 9
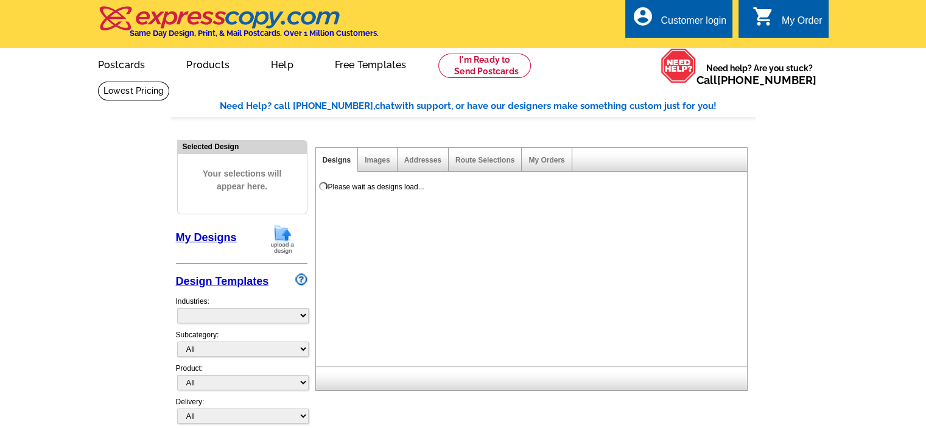
select select "785"
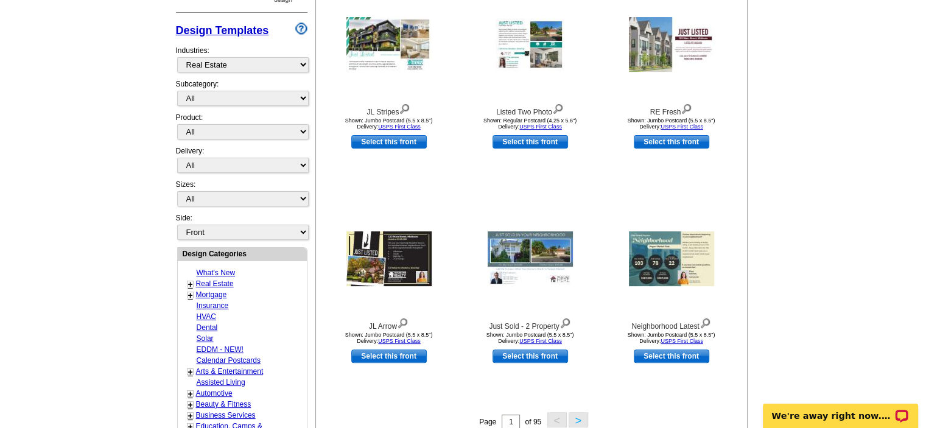
scroll to position [251, 0]
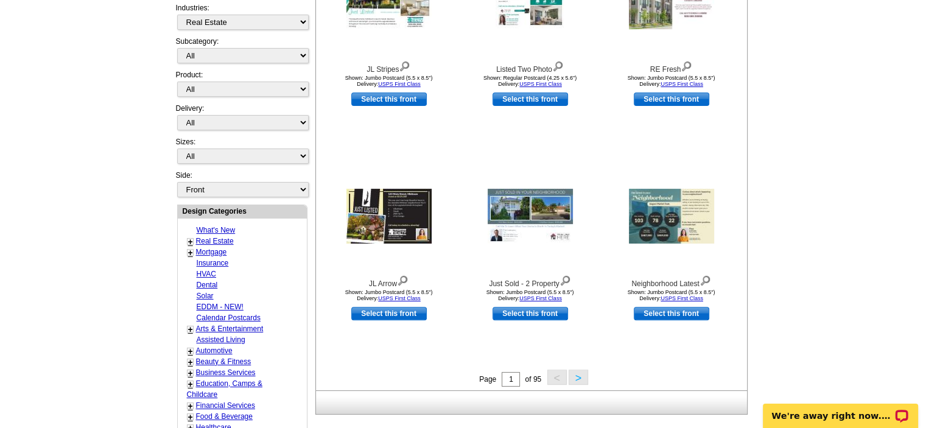
click at [261, 205] on div "Design Categories" at bounding box center [242, 211] width 129 height 12
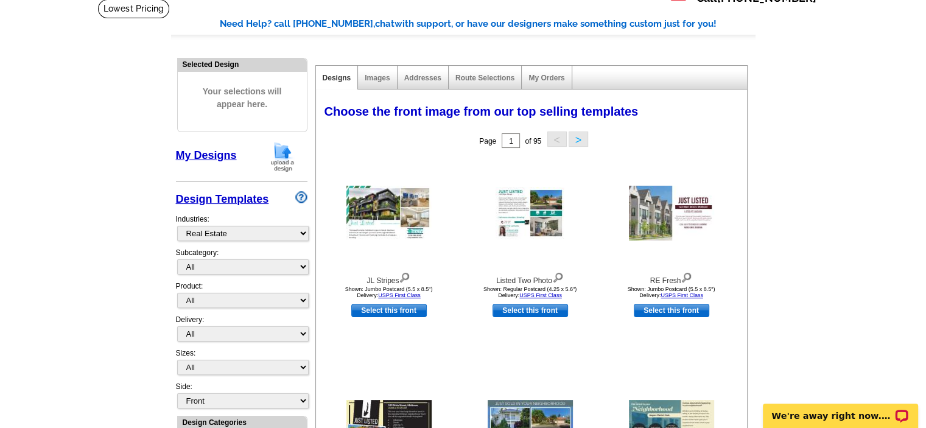
scroll to position [0, 0]
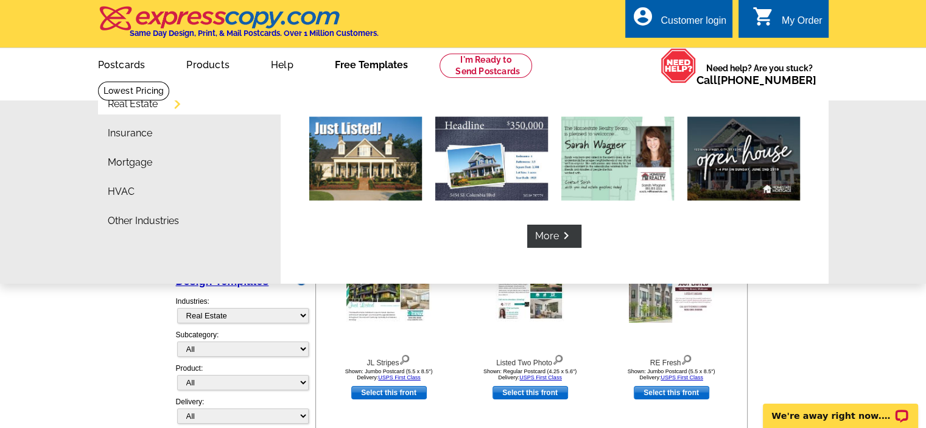
click at [379, 60] on link "Free Templates" at bounding box center [372, 63] width 112 height 29
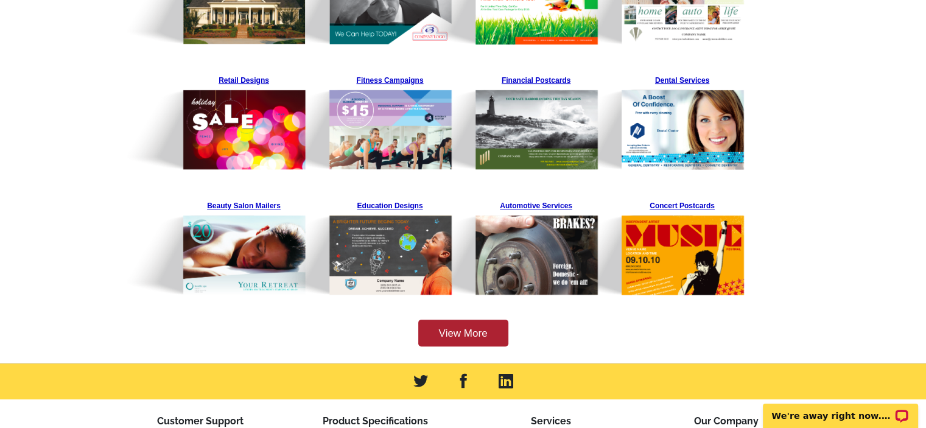
scroll to position [333, 0]
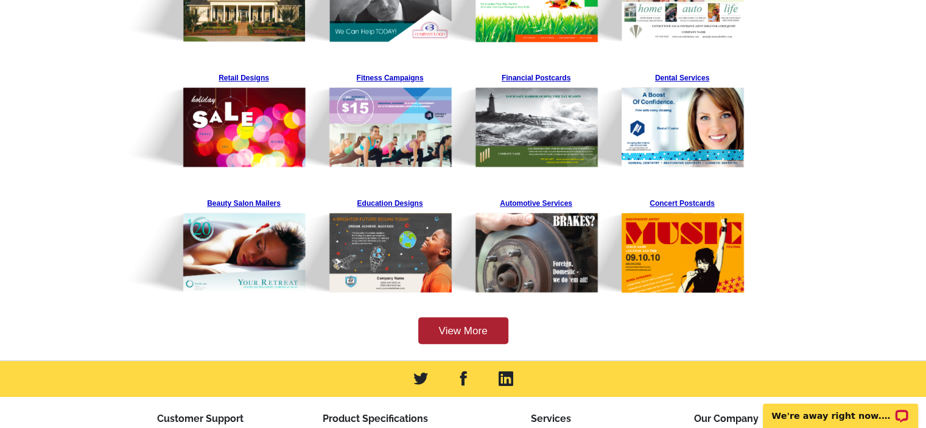
click at [815, 287] on main "1,000's of Templates for Every Industry You're sure to find a FREE design that …" at bounding box center [463, 54] width 926 height 613
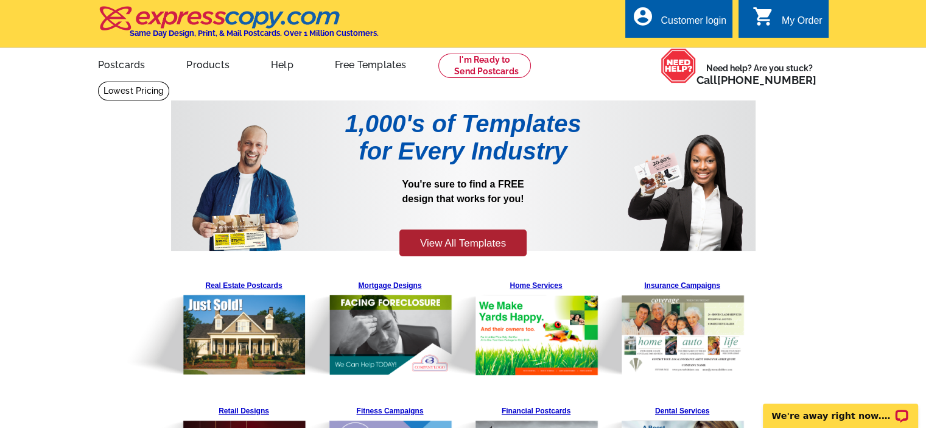
scroll to position [2, 0]
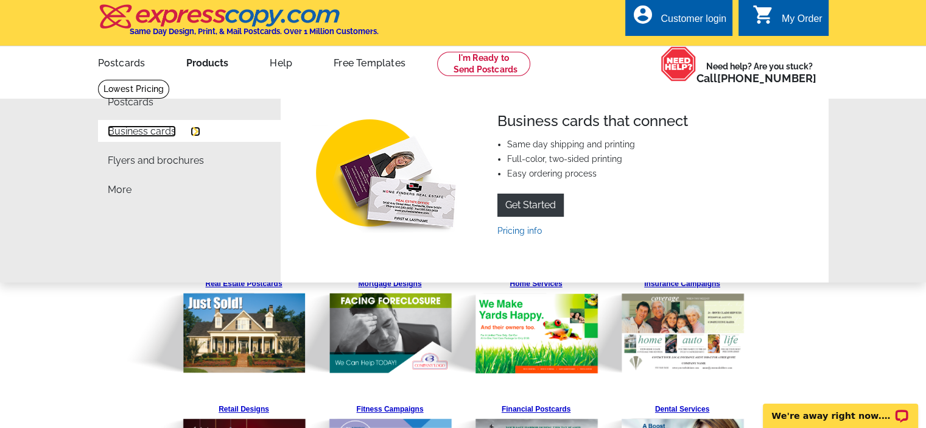
click at [161, 133] on link "Business cards" at bounding box center [142, 132] width 68 height 10
